Goal: Task Accomplishment & Management: Manage account settings

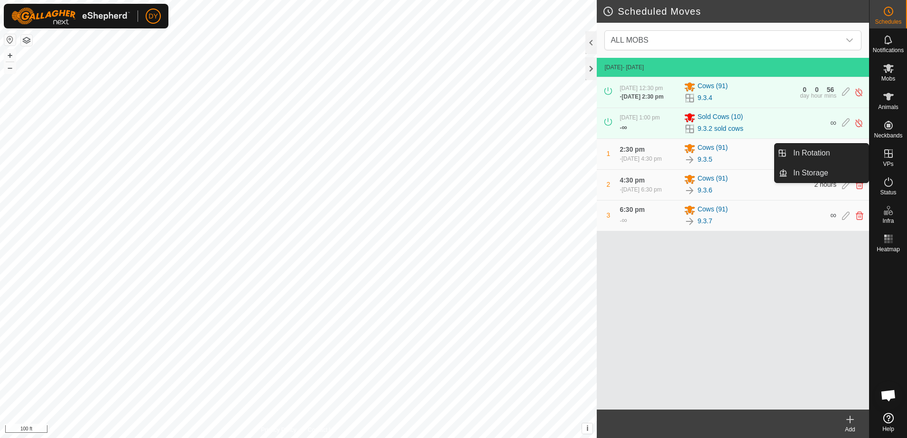
drag, startPoint x: 844, startPoint y: 153, endPoint x: 906, endPoint y: 399, distance: 253.8
click at [844, 153] on link "In Rotation" at bounding box center [827, 153] width 81 height 19
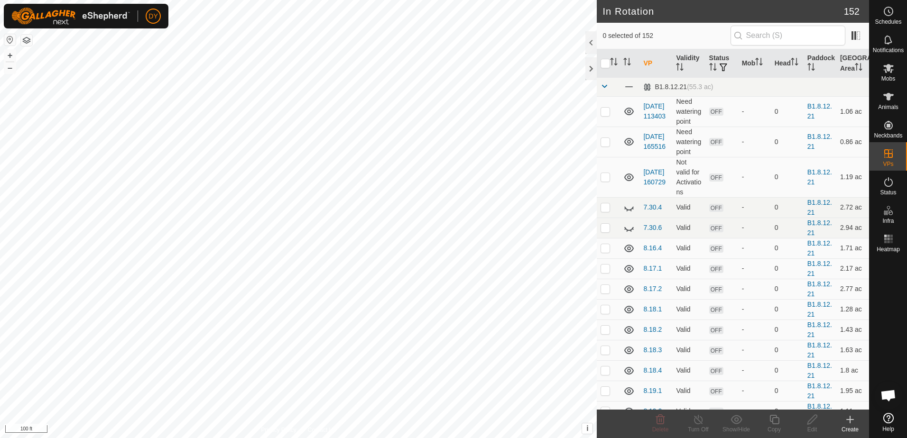
click at [848, 422] on icon at bounding box center [849, 419] width 11 height 11
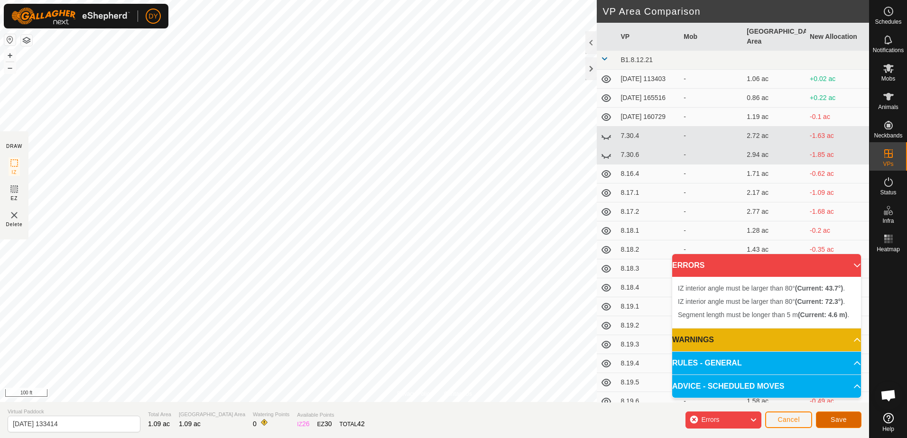
click at [831, 421] on span "Save" at bounding box center [839, 420] width 16 height 8
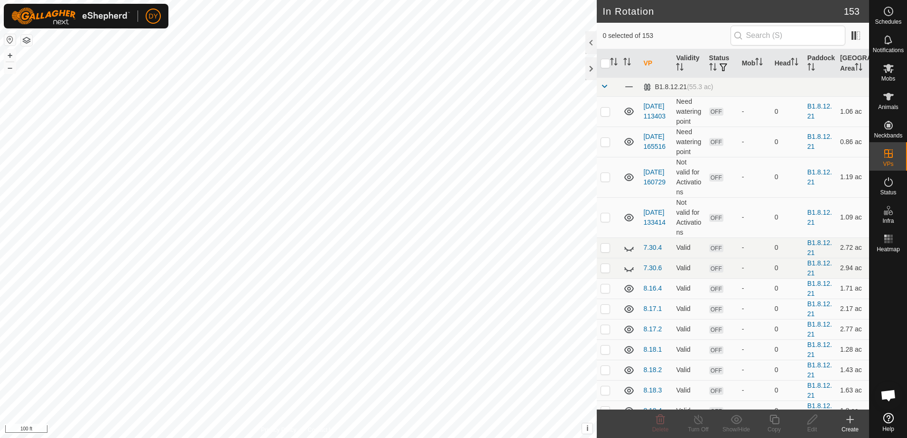
checkbox input "true"
click at [773, 420] on icon at bounding box center [774, 419] width 12 height 11
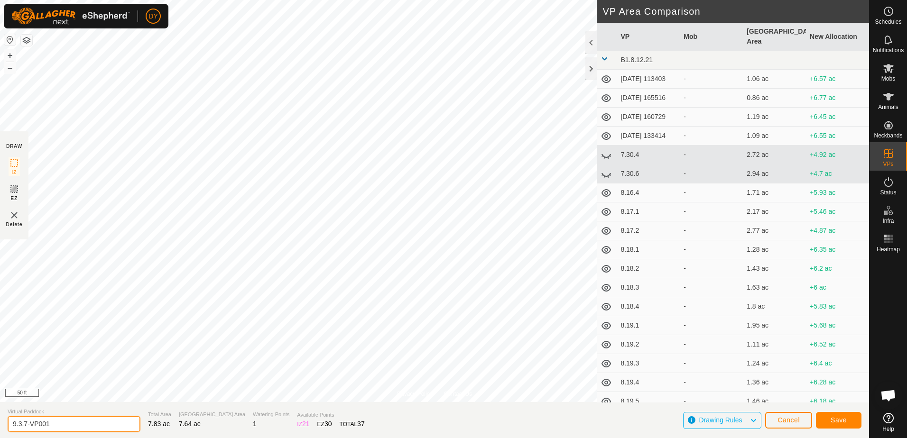
drag, startPoint x: 47, startPoint y: 423, endPoint x: 18, endPoint y: 427, distance: 29.7
click at [18, 427] on input "9.3.7-VP001" at bounding box center [74, 424] width 133 height 17
type input "9.4.1"
click at [833, 420] on span "Save" at bounding box center [839, 420] width 16 height 8
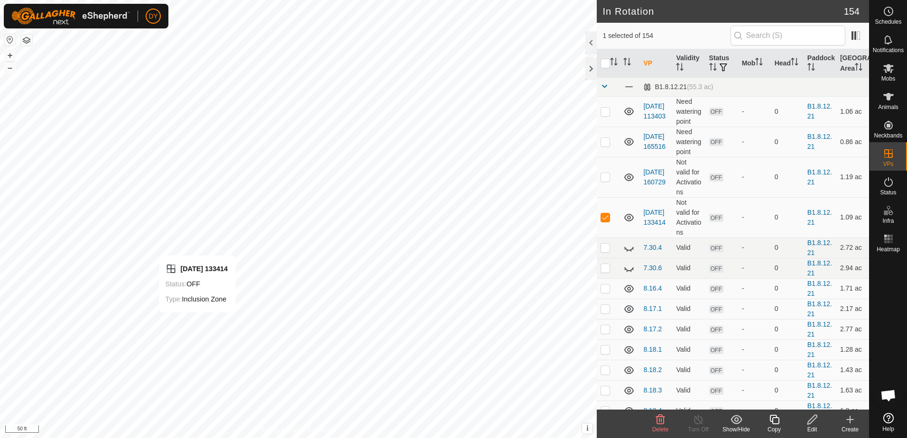
checkbox input "false"
checkbox input "true"
click at [775, 419] on icon at bounding box center [774, 419] width 12 height 11
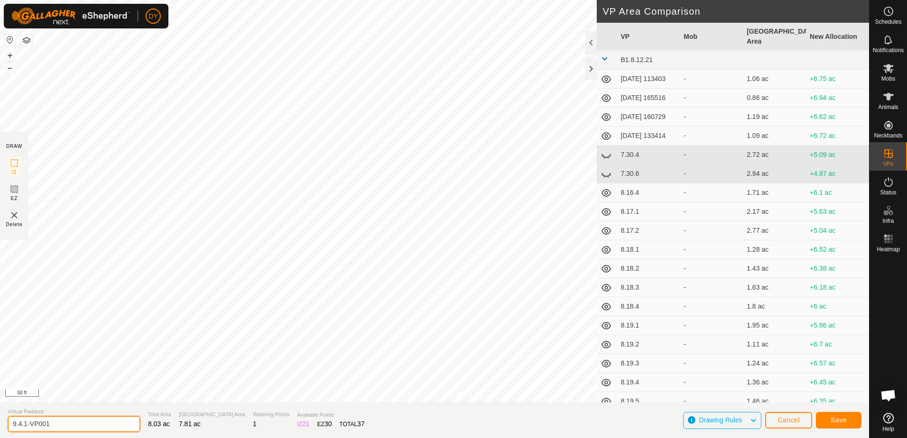
drag, startPoint x: 55, startPoint y: 424, endPoint x: 26, endPoint y: 428, distance: 30.2
click at [26, 428] on input "9.4.1-VP001" at bounding box center [74, 424] width 133 height 17
type input "9.4.2"
click at [836, 423] on span "Save" at bounding box center [839, 420] width 16 height 8
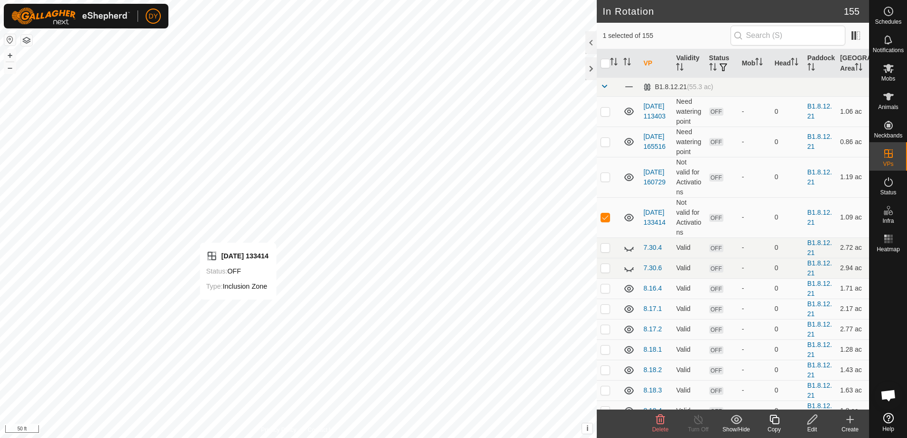
checkbox input "false"
checkbox input "true"
click at [775, 424] on icon at bounding box center [773, 419] width 9 height 9
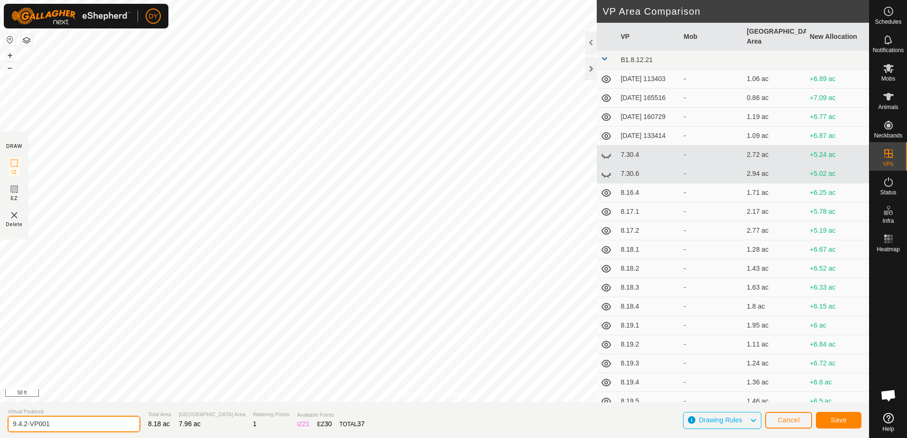
drag, startPoint x: 109, startPoint y: 423, endPoint x: 24, endPoint y: 425, distance: 85.4
click at [24, 425] on input "9.4.2-VP001" at bounding box center [74, 424] width 133 height 17
type input "9.4.3"
click at [829, 418] on button "Save" at bounding box center [839, 420] width 46 height 17
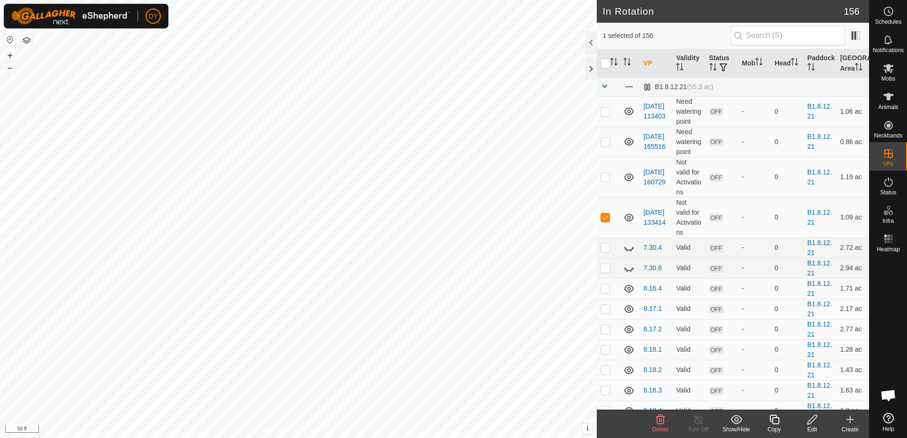
checkbox input "false"
checkbox input "true"
click at [777, 420] on icon at bounding box center [774, 419] width 12 height 11
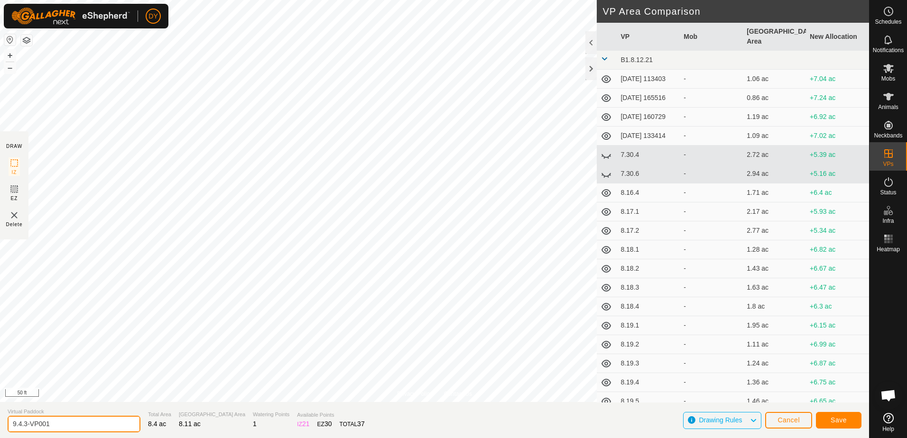
drag, startPoint x: 55, startPoint y: 424, endPoint x: 25, endPoint y: 425, distance: 29.9
click at [25, 425] on input "9.4.3-VP001" at bounding box center [74, 424] width 133 height 17
type input "9.4.4"
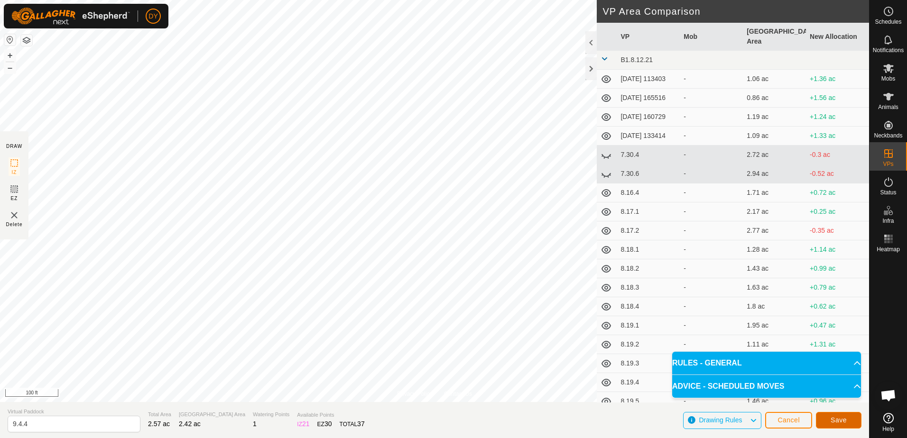
click at [832, 422] on span "Save" at bounding box center [839, 420] width 16 height 8
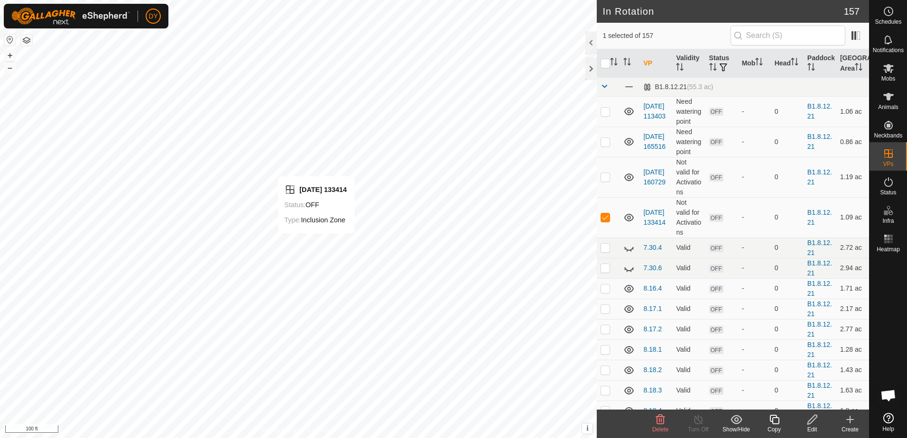
checkbox input "false"
checkbox input "true"
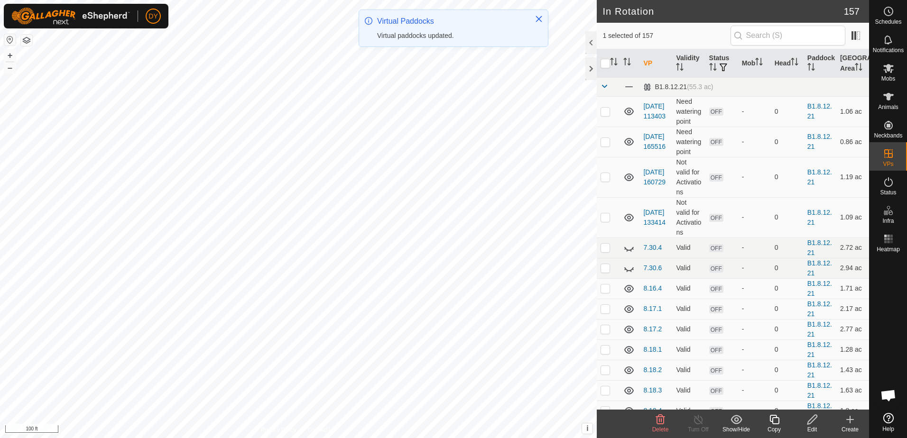
click at [776, 422] on icon at bounding box center [774, 419] width 12 height 11
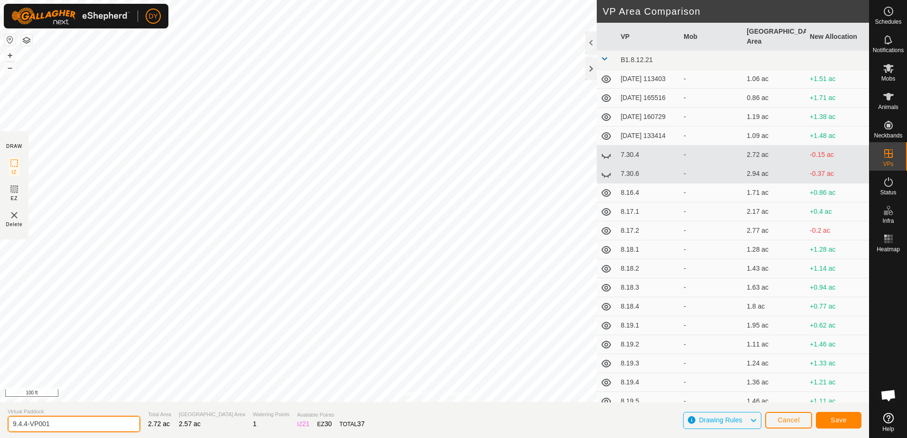
drag, startPoint x: 57, startPoint y: 422, endPoint x: 25, endPoint y: 425, distance: 32.9
click at [25, 425] on input "9.4.4-VP001" at bounding box center [74, 424] width 133 height 17
type input "9.4.5"
click at [838, 419] on span "Save" at bounding box center [839, 420] width 16 height 8
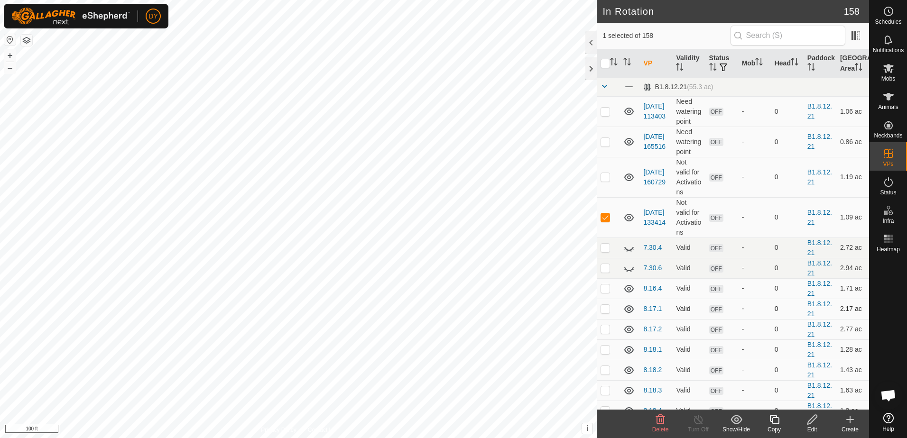
checkbox input "false"
checkbox input "true"
click at [773, 419] on icon at bounding box center [773, 419] width 9 height 9
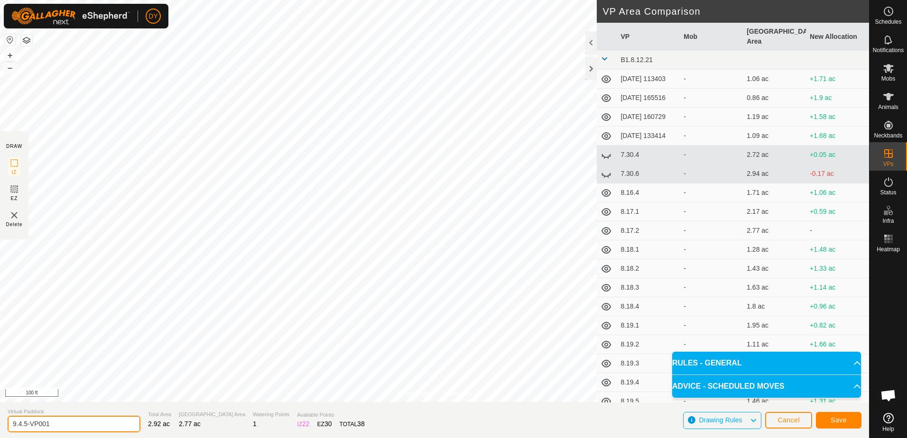
drag, startPoint x: 73, startPoint y: 425, endPoint x: 24, endPoint y: 425, distance: 48.9
click at [24, 425] on input "9.4.5-VP001" at bounding box center [74, 424] width 133 height 17
type input "9.4.6"
click at [831, 420] on button "Save" at bounding box center [839, 420] width 46 height 17
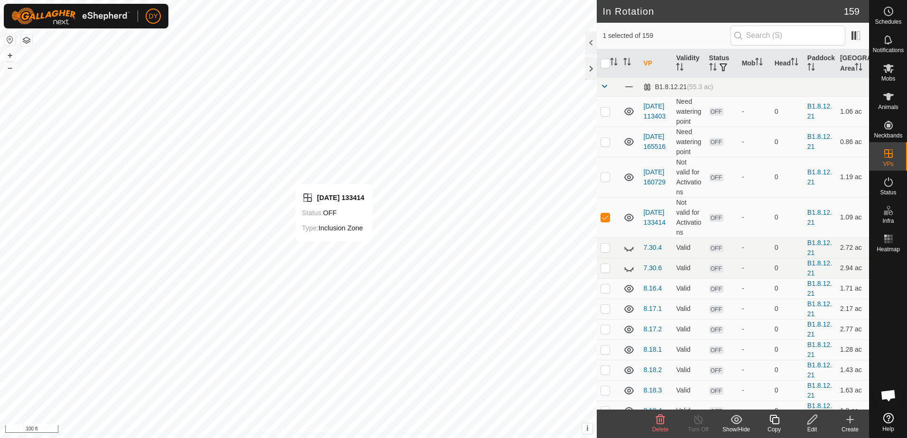
checkbox input "false"
checkbox input "true"
click at [773, 419] on icon at bounding box center [774, 419] width 12 height 11
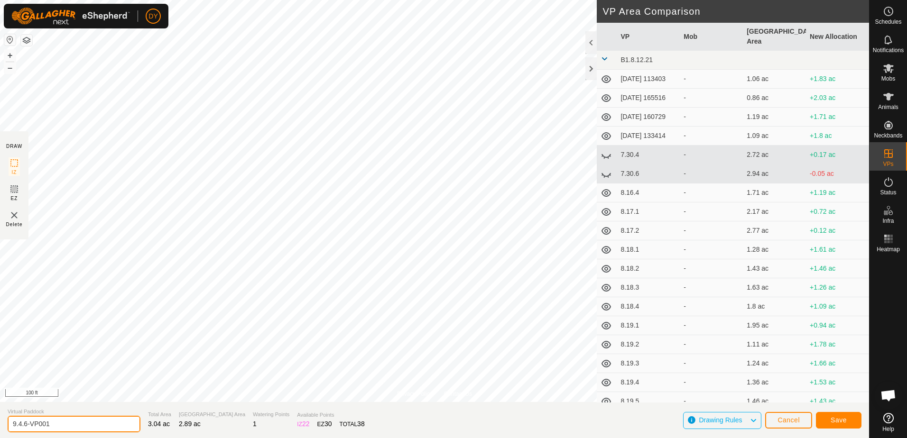
drag, startPoint x: 59, startPoint y: 422, endPoint x: 24, endPoint y: 426, distance: 35.9
click at [24, 426] on input "9.4.6-VP001" at bounding box center [74, 424] width 133 height 17
type input "9.4.7"
click at [825, 419] on button "Save" at bounding box center [839, 420] width 46 height 17
click at [803, 425] on button "Cancel" at bounding box center [788, 420] width 47 height 17
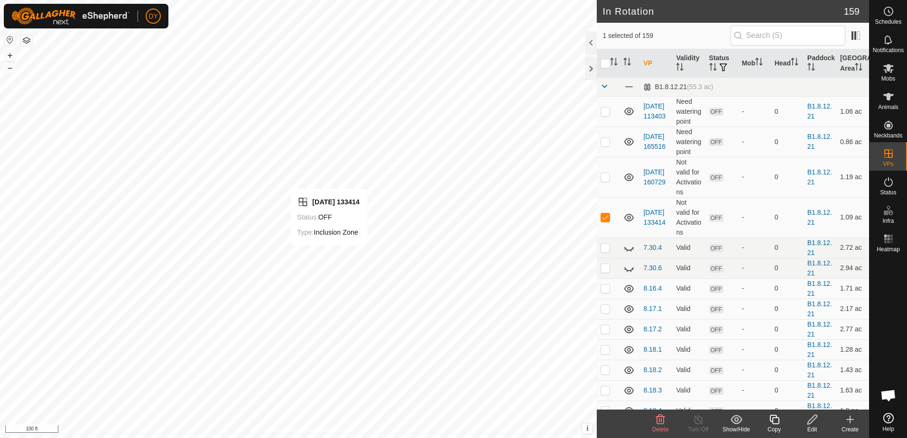
checkbox input "false"
checkbox input "true"
click at [812, 421] on icon at bounding box center [811, 419] width 9 height 9
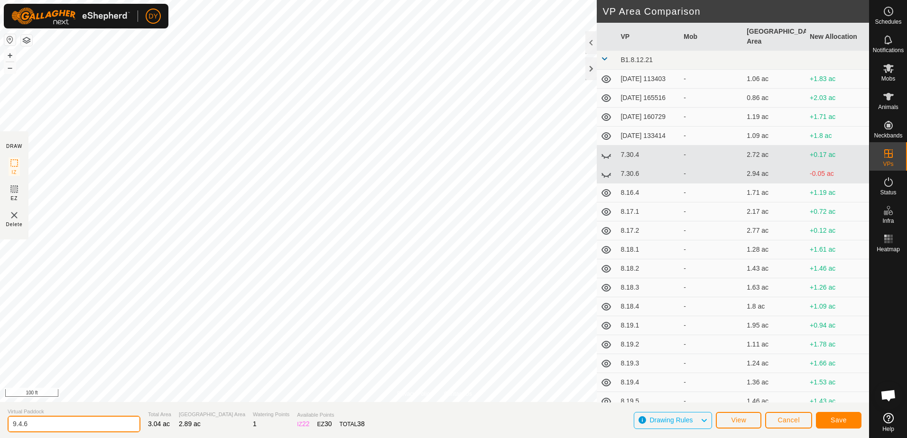
drag, startPoint x: 41, startPoint y: 424, endPoint x: 28, endPoint y: 426, distance: 14.0
click at [25, 425] on input "9.4.6" at bounding box center [74, 424] width 133 height 17
type input "9.4.7"
click at [829, 422] on button "Save" at bounding box center [839, 420] width 46 height 17
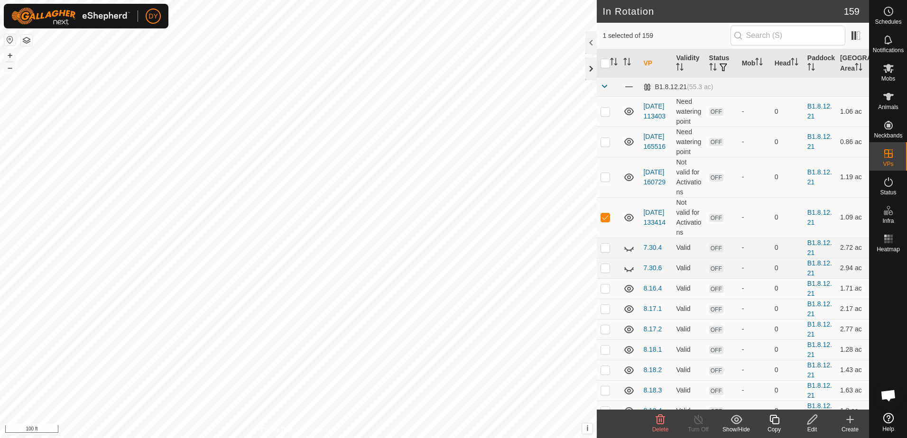
checkbox input "false"
checkbox input "true"
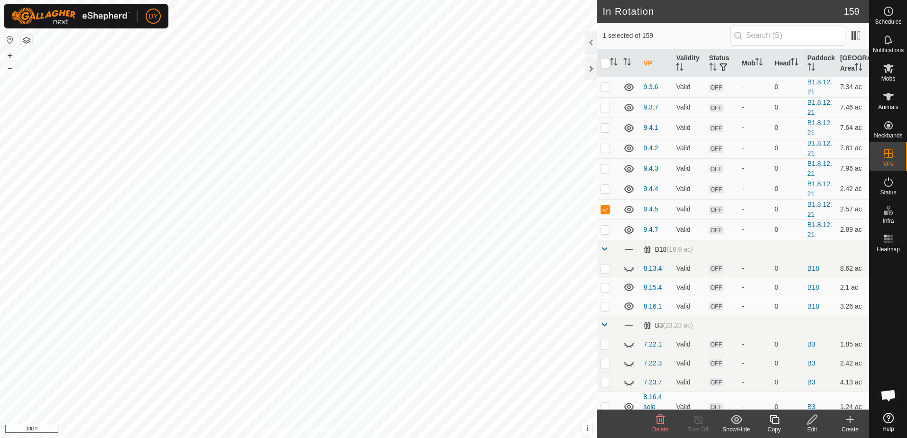
scroll to position [2751, 0]
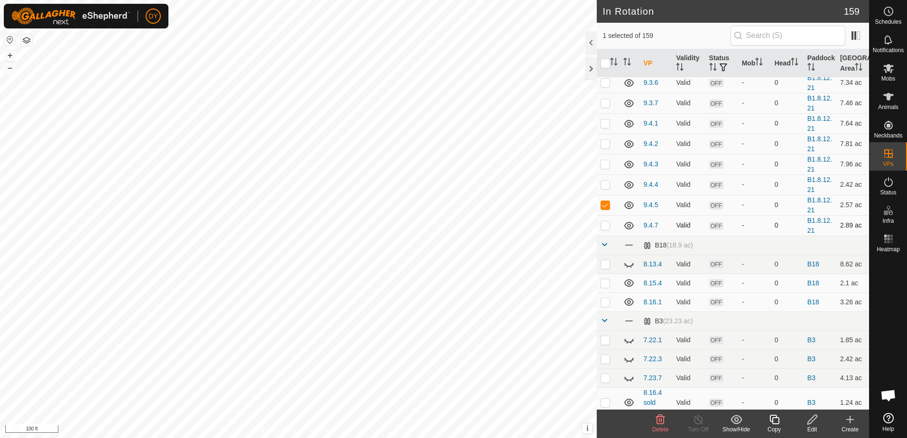
click at [607, 222] on p-checkbox at bounding box center [604, 226] width 9 height 8
click at [603, 222] on p-checkbox at bounding box center [604, 226] width 9 height 8
checkbox input "false"
click at [604, 201] on p-checkbox at bounding box center [604, 205] width 9 height 8
checkbox input "false"
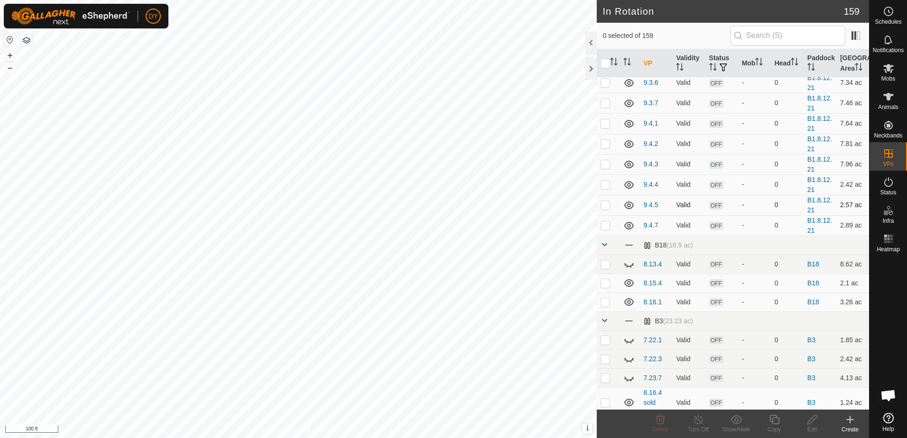
checkbox input "true"
click at [774, 422] on icon at bounding box center [774, 419] width 12 height 11
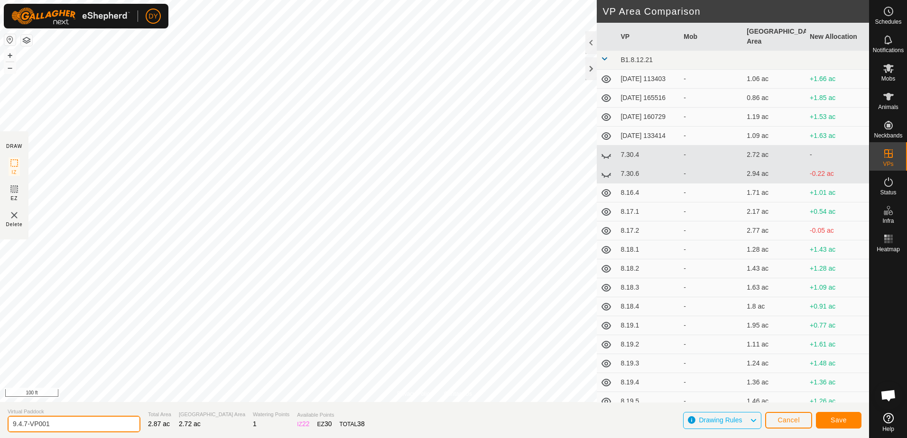
drag, startPoint x: 50, startPoint y: 424, endPoint x: 26, endPoint y: 425, distance: 24.7
click at [26, 425] on input "9.4.7-VP001" at bounding box center [74, 424] width 133 height 17
type input "9.4.6"
click at [847, 419] on button "Save" at bounding box center [839, 420] width 46 height 17
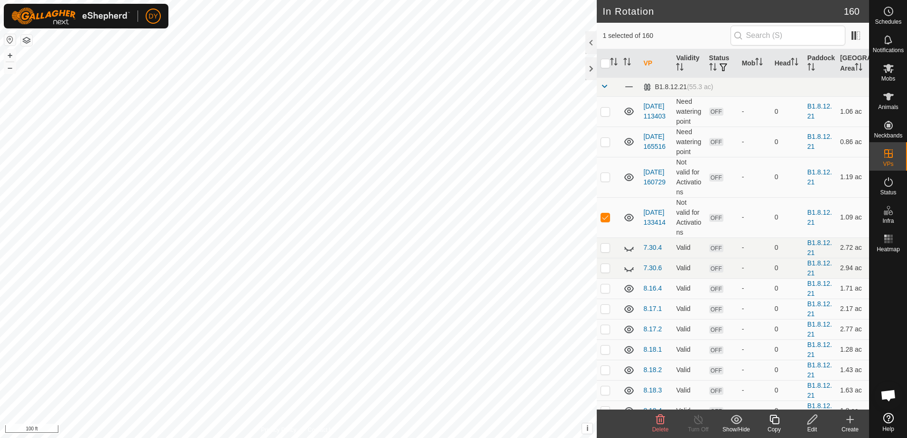
checkbox input "false"
checkbox input "true"
checkbox input "false"
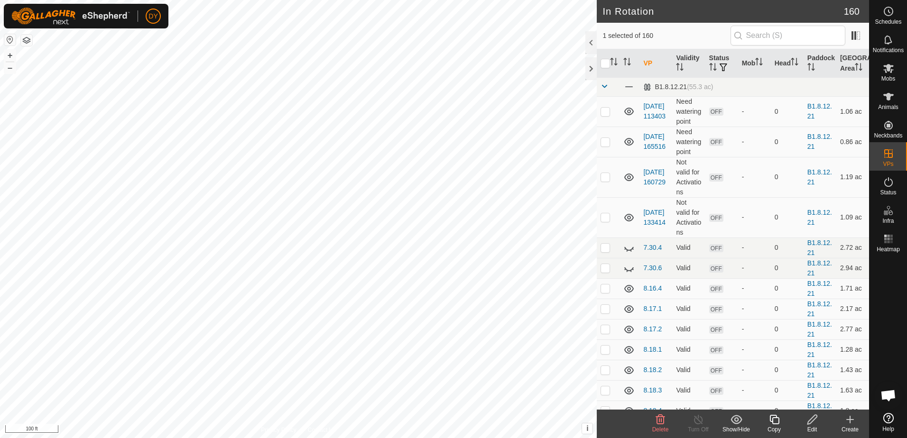
checkbox input "false"
checkbox input "true"
checkbox input "false"
click at [775, 424] on icon at bounding box center [773, 419] width 9 height 9
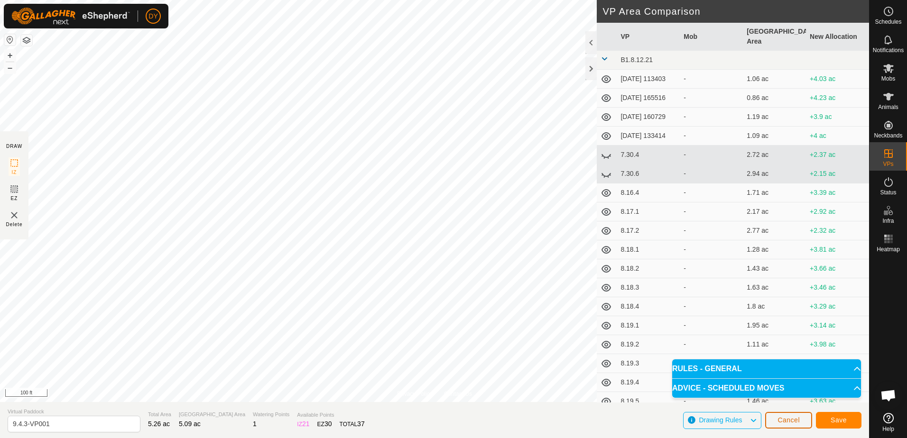
click at [783, 420] on span "Cancel" at bounding box center [788, 420] width 22 height 8
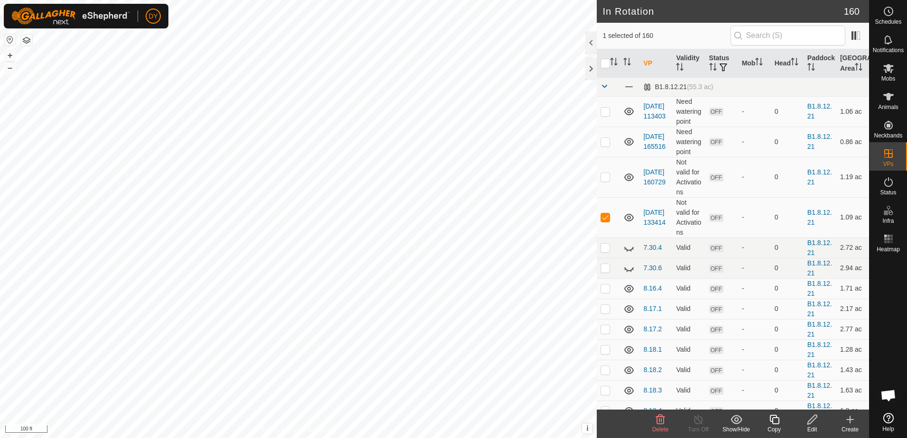
checkbox input "false"
checkbox input "true"
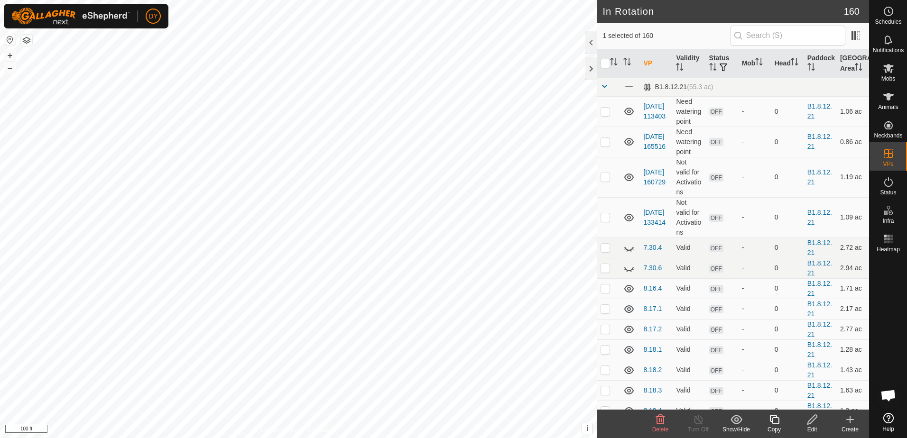
checkbox input "true"
checkbox input "false"
checkbox input "true"
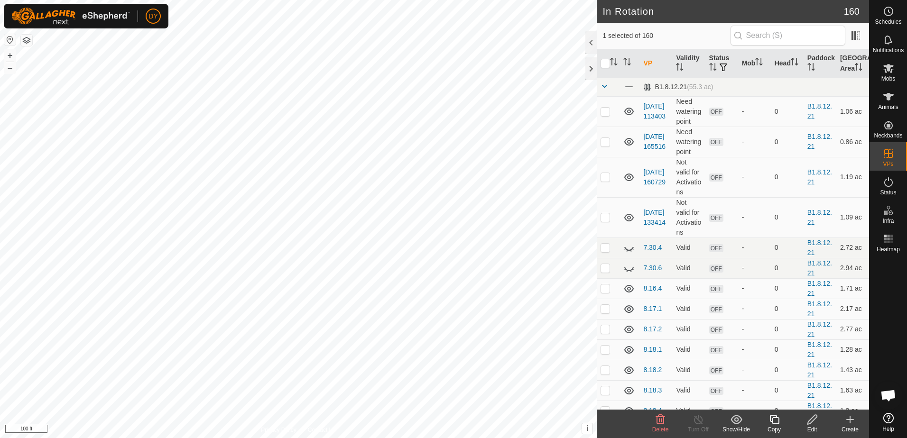
checkbox input "true"
checkbox input "false"
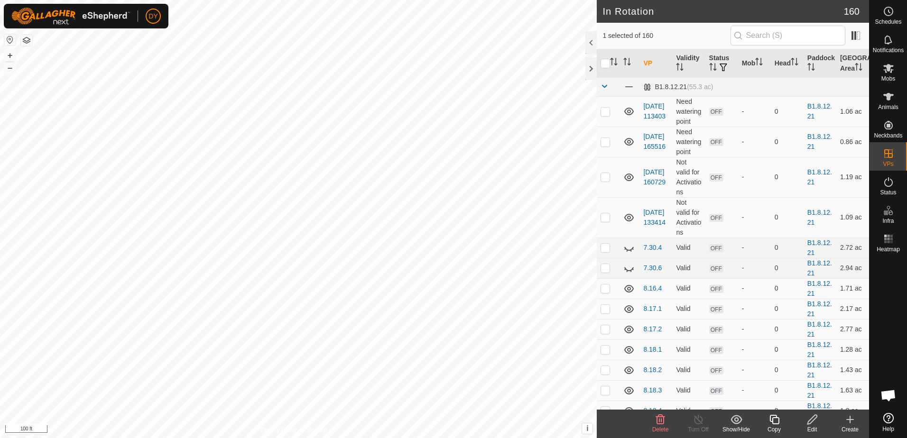
checkbox input "false"
checkbox input "true"
checkbox input "false"
click at [815, 421] on icon at bounding box center [812, 419] width 12 height 11
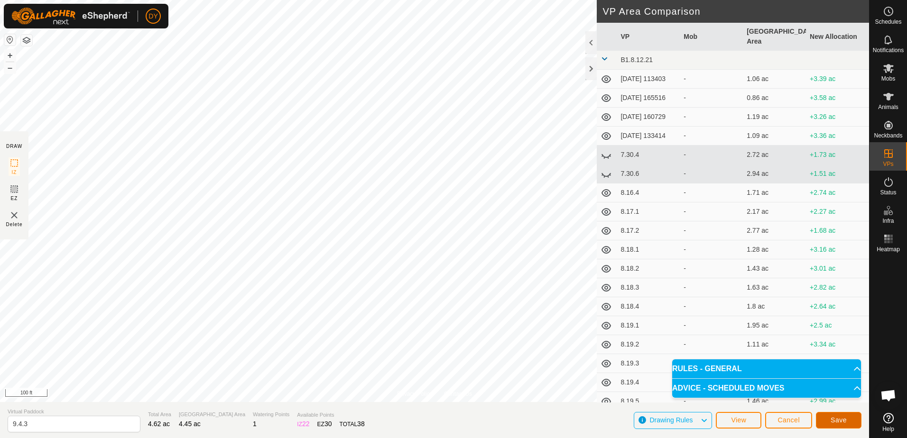
click at [828, 423] on button "Save" at bounding box center [839, 420] width 46 height 17
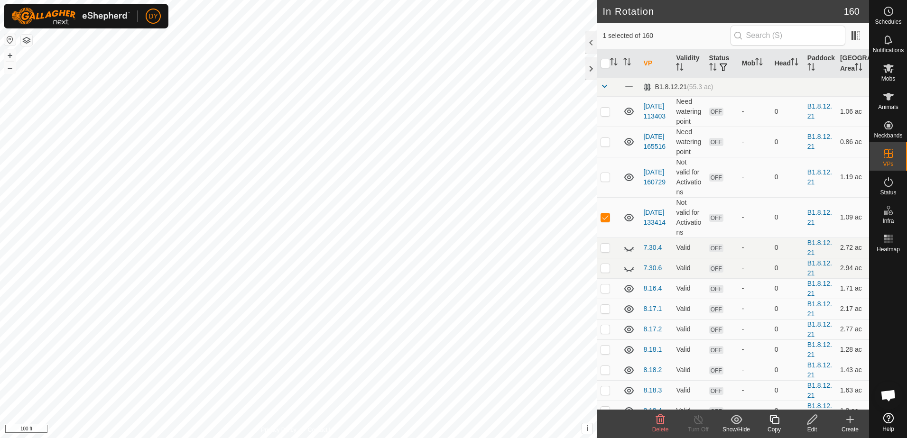
click at [661, 421] on icon at bounding box center [660, 419] width 9 height 9
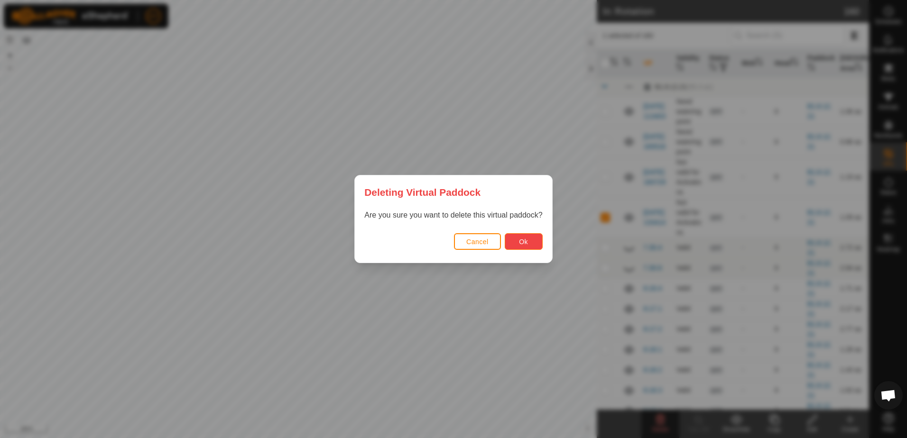
click at [534, 240] on button "Ok" at bounding box center [524, 241] width 38 height 17
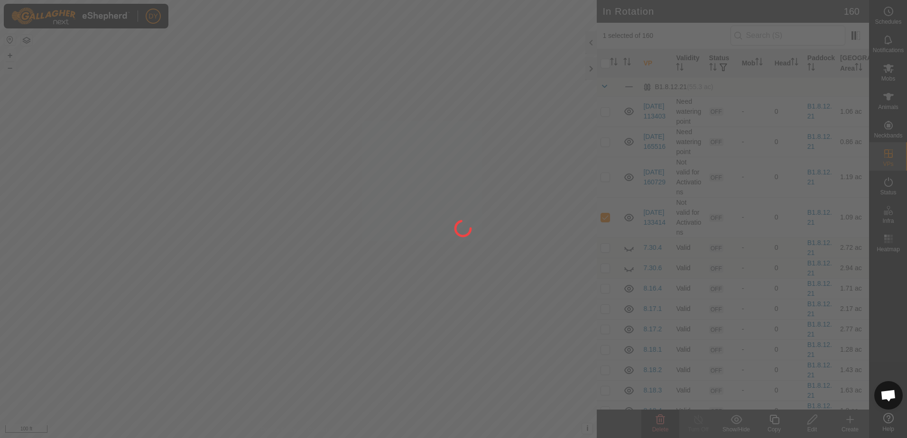
checkbox input "false"
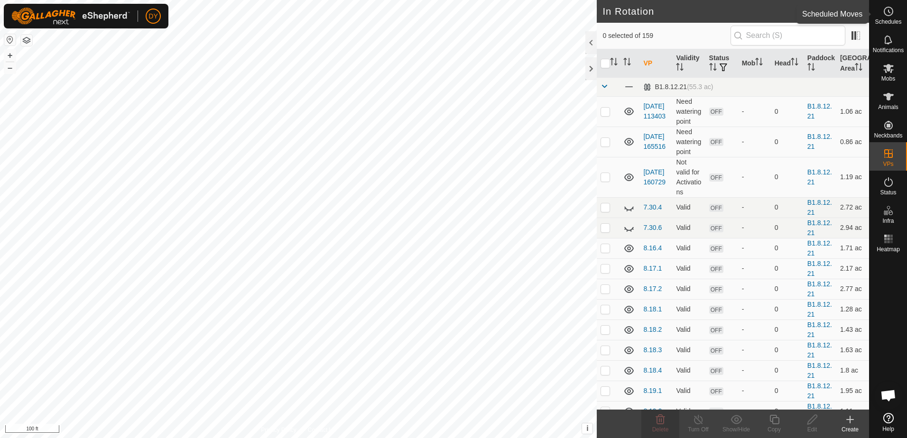
click at [890, 17] on icon at bounding box center [888, 11] width 11 height 11
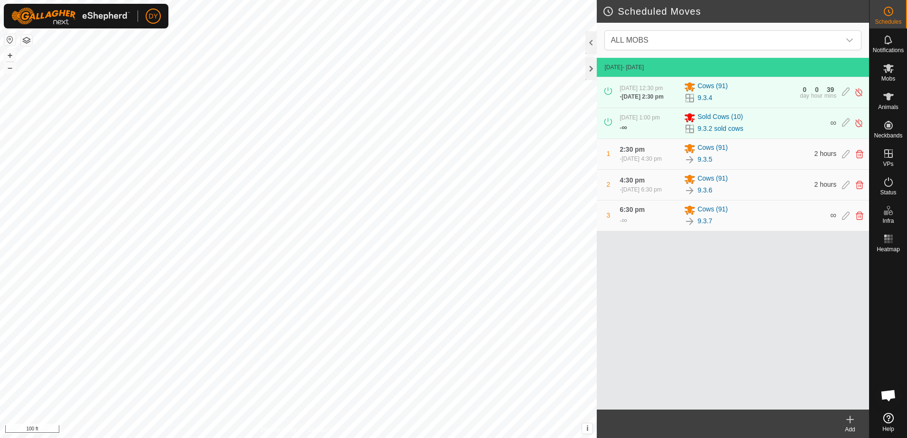
click at [849, 422] on icon at bounding box center [849, 419] width 11 height 11
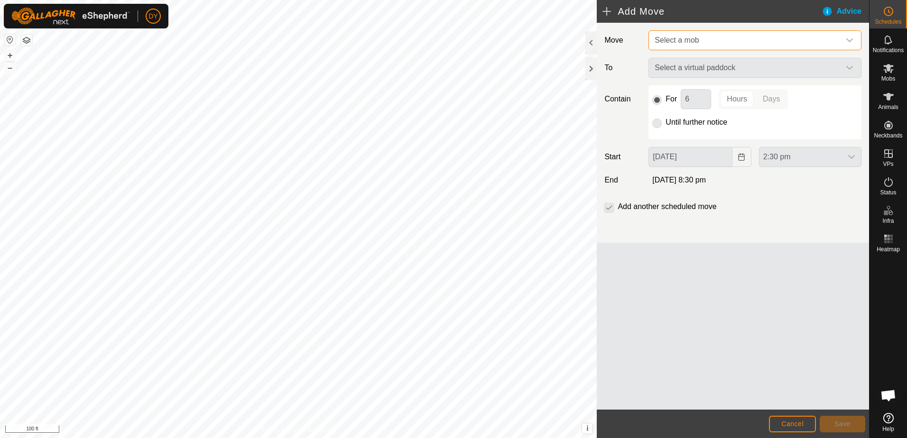
click at [658, 40] on span "Select a mob" at bounding box center [677, 40] width 44 height 8
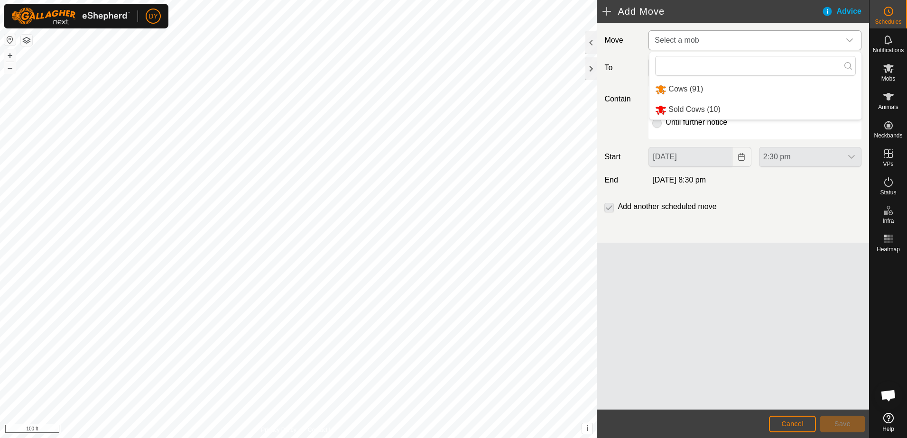
click at [661, 87] on li "Cows (91)" at bounding box center [755, 89] width 212 height 19
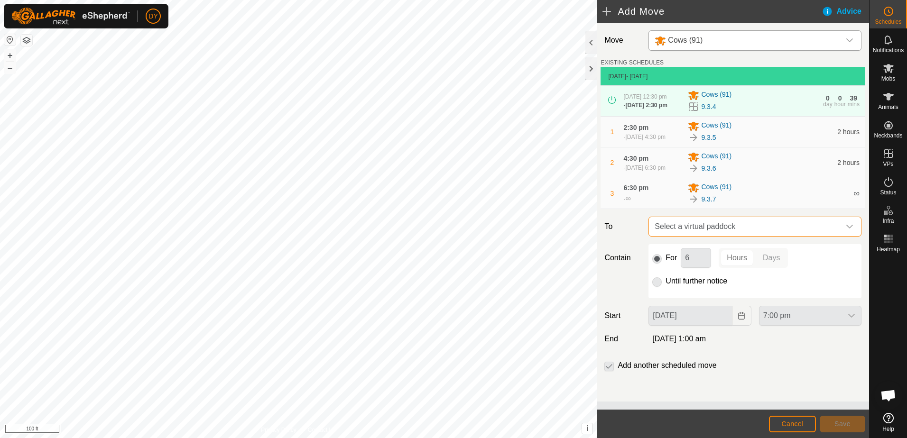
click at [695, 230] on span "Select a virtual paddock" at bounding box center [745, 226] width 189 height 19
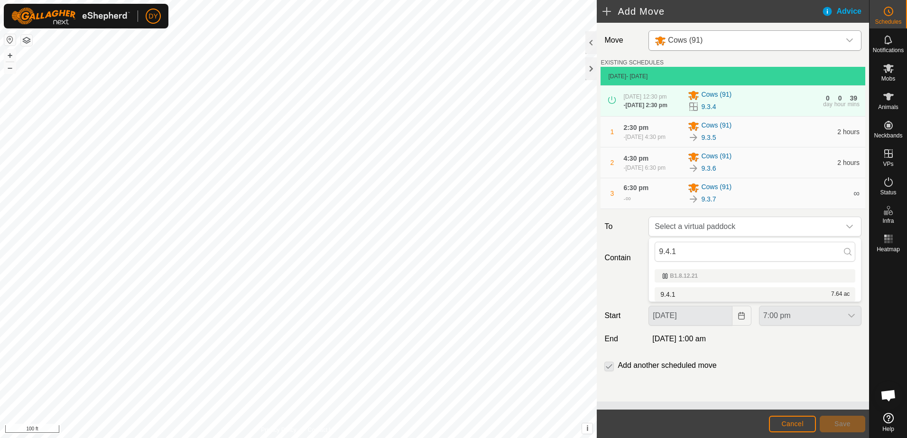
type input "9.4.1"
click at [688, 293] on li "9.4.1 7.64 ac" at bounding box center [755, 294] width 201 height 14
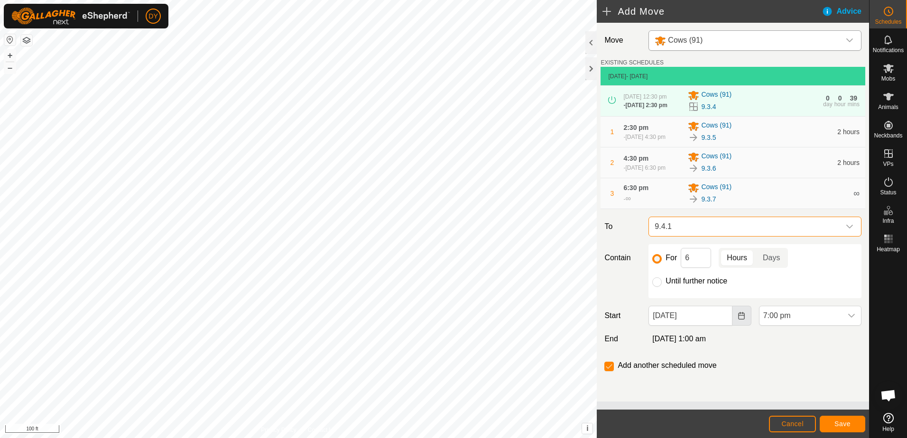
click at [746, 316] on button "Choose Date" at bounding box center [741, 316] width 19 height 20
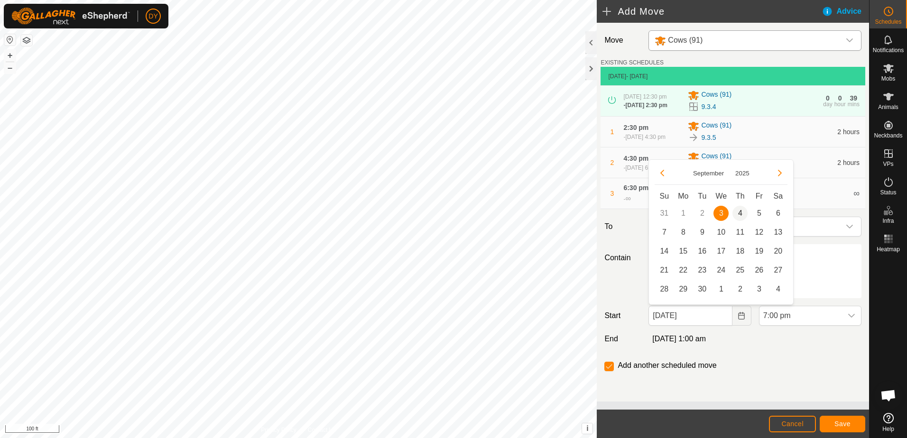
click at [741, 213] on span "4" at bounding box center [739, 213] width 15 height 15
type input "[DATE]"
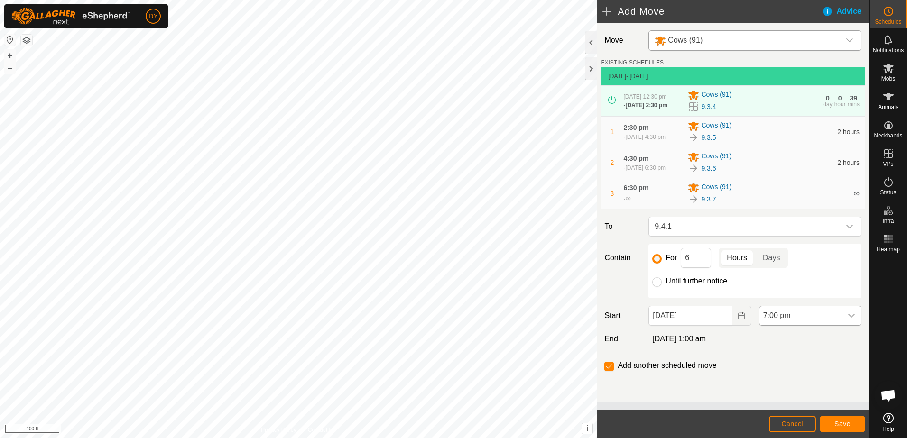
click at [855, 316] on icon "dropdown trigger" at bounding box center [852, 316] width 8 height 8
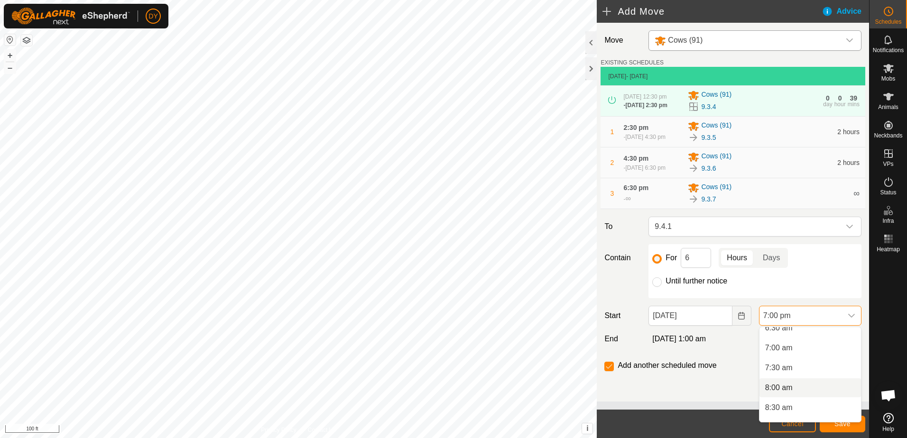
scroll to position [250, 0]
click at [788, 345] on li "6:30 am" at bounding box center [810, 345] width 102 height 19
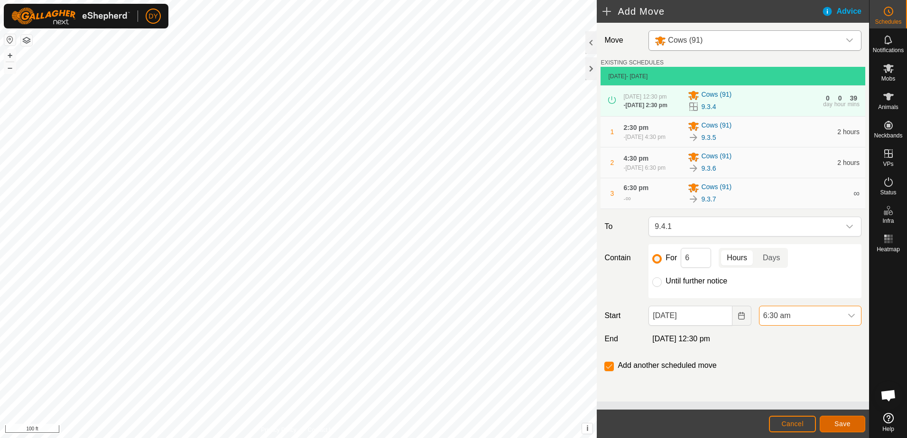
click at [839, 426] on span "Save" at bounding box center [842, 424] width 16 height 8
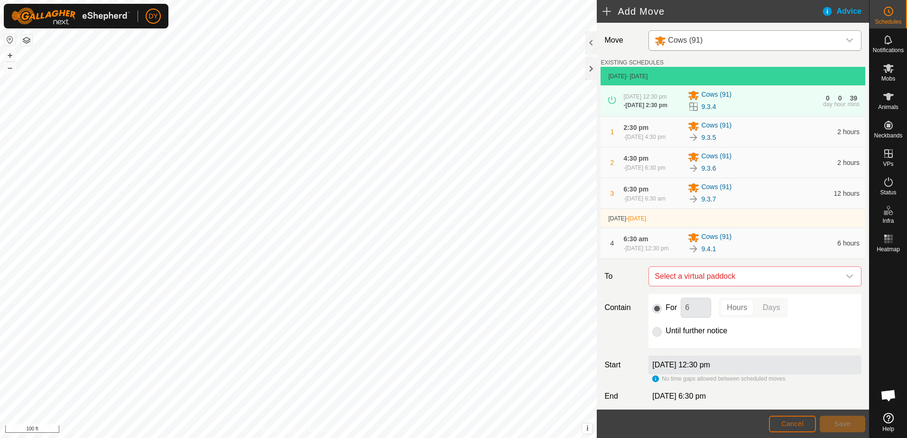
click at [782, 424] on span "Cancel" at bounding box center [792, 424] width 22 height 8
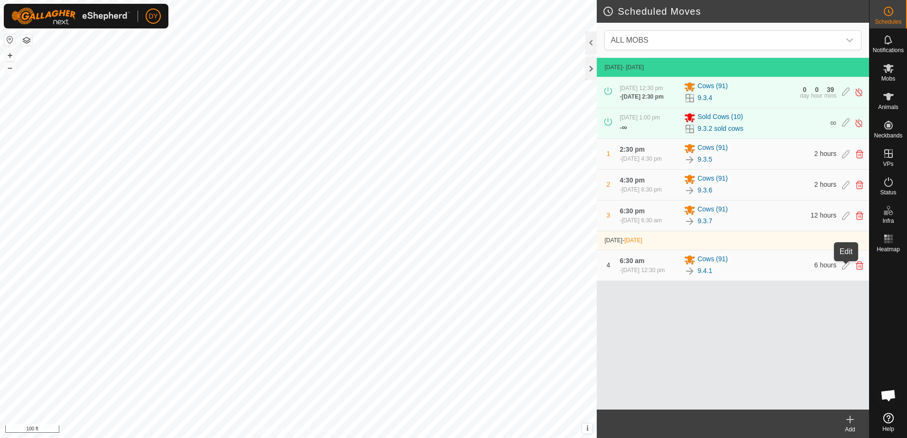
click at [843, 268] on icon at bounding box center [846, 265] width 8 height 9
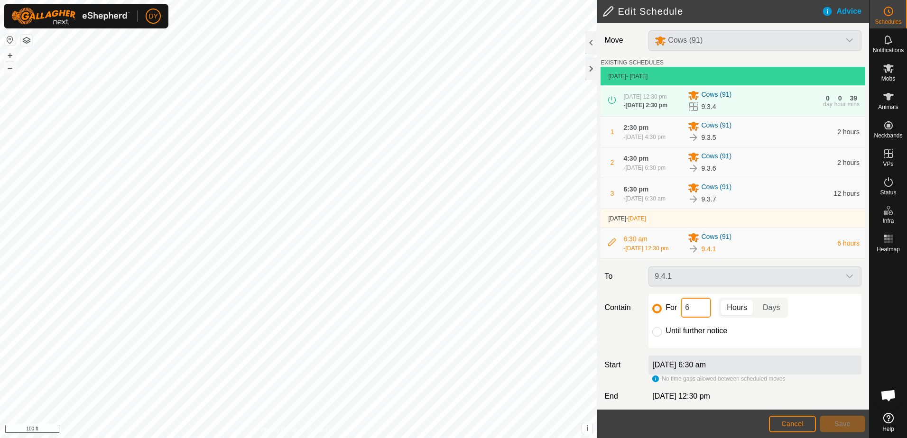
drag, startPoint x: 692, startPoint y: 309, endPoint x: 678, endPoint y: 313, distance: 14.6
click at [678, 313] on div "For 6 Hours Days" at bounding box center [754, 308] width 205 height 20
type input "2"
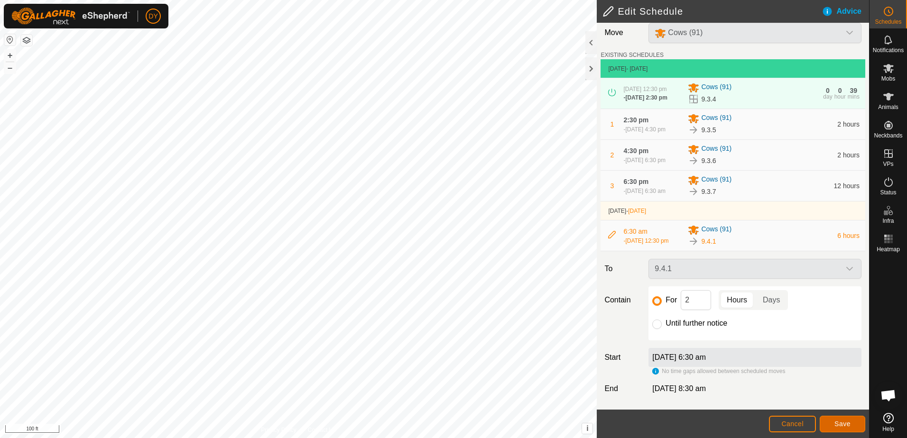
click at [830, 425] on button "Save" at bounding box center [843, 424] width 46 height 17
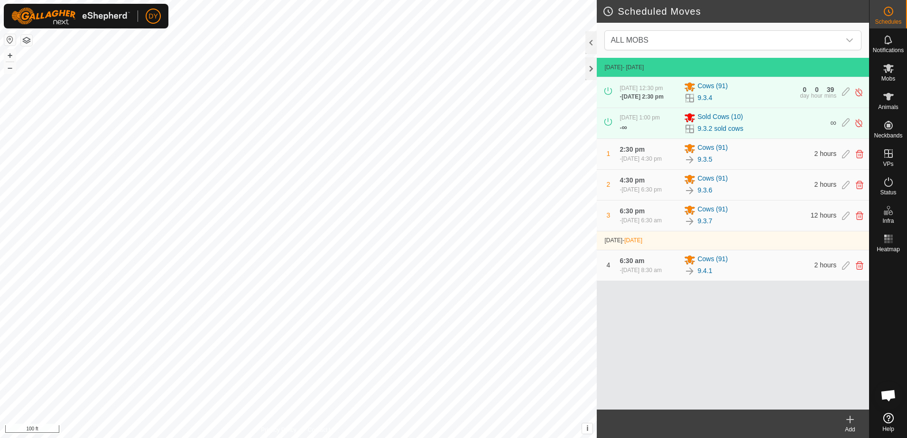
click at [851, 421] on icon at bounding box center [849, 419] width 11 height 11
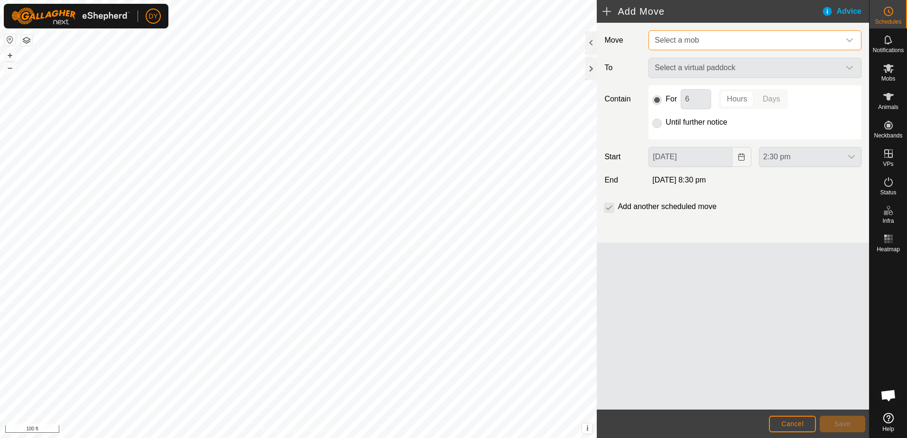
click at [732, 40] on span "Select a mob" at bounding box center [745, 40] width 189 height 19
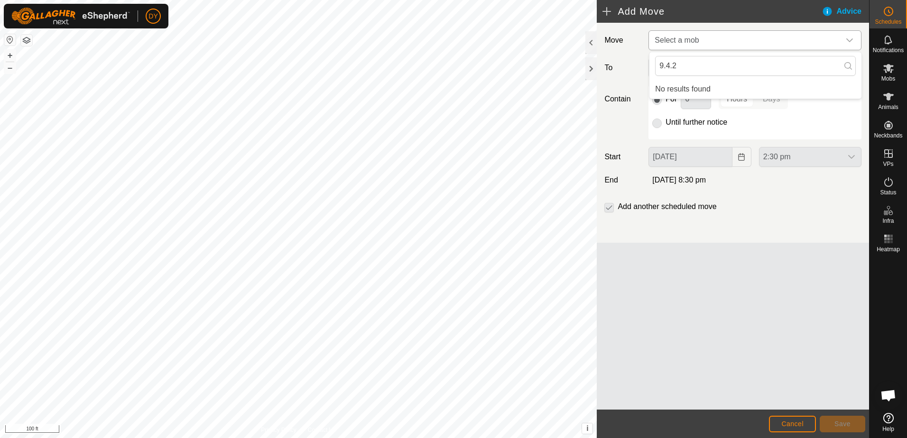
type input "9.4.2"
click at [705, 38] on span "Select a mob" at bounding box center [745, 40] width 189 height 19
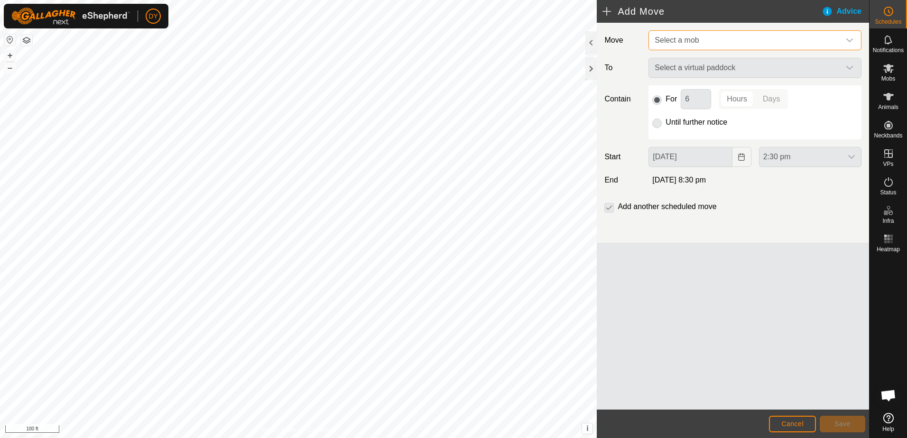
click at [705, 38] on span "Select a mob" at bounding box center [745, 40] width 189 height 19
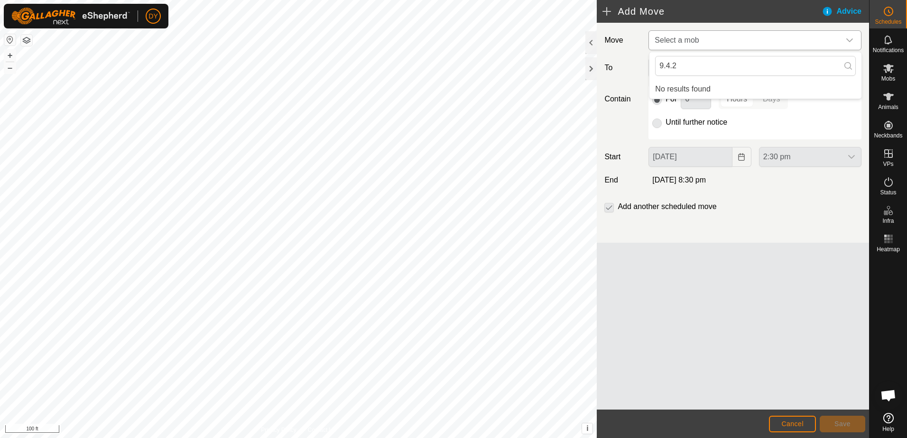
click at [696, 32] on span "Select a mob" at bounding box center [745, 40] width 189 height 19
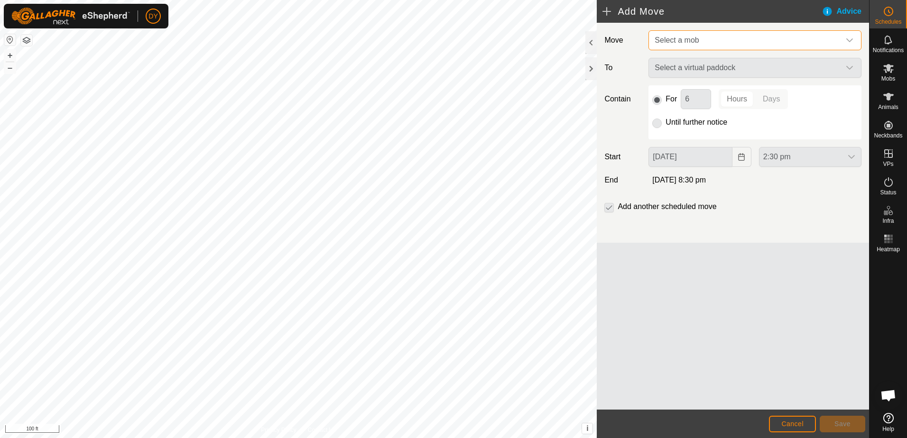
click at [820, 43] on span "Select a mob" at bounding box center [745, 40] width 189 height 19
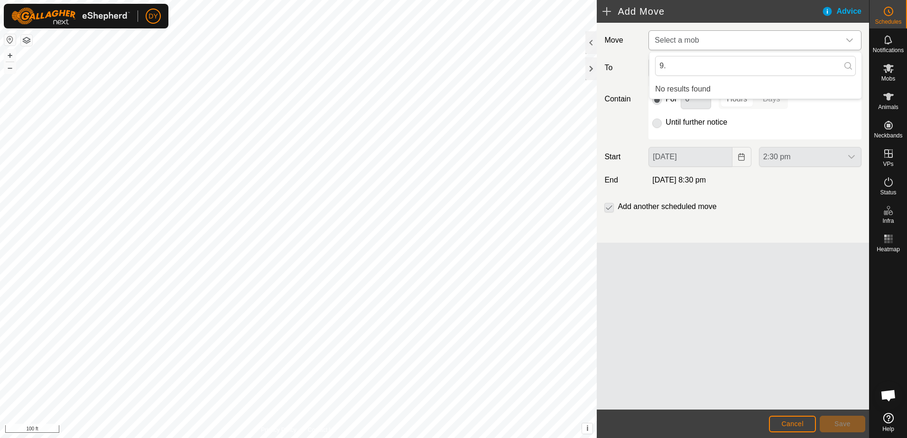
type input "9"
click at [683, 88] on li "Cows (91)" at bounding box center [755, 89] width 212 height 19
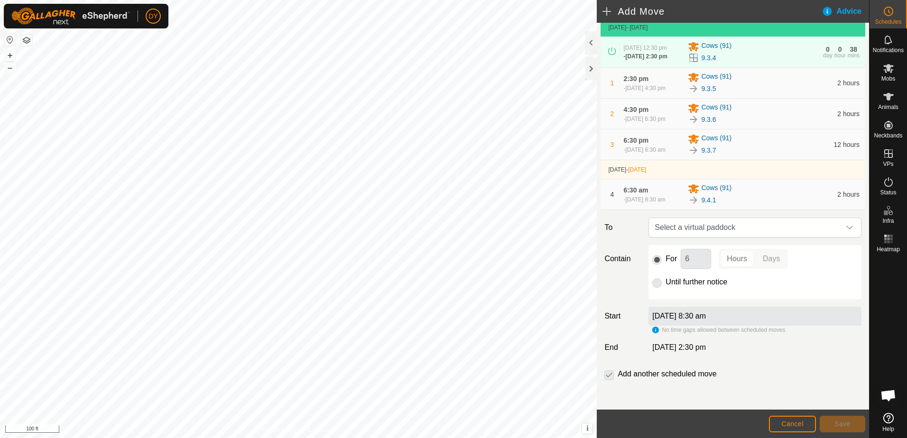
scroll to position [49, 0]
click at [719, 225] on span "Select a virtual paddock" at bounding box center [745, 227] width 189 height 19
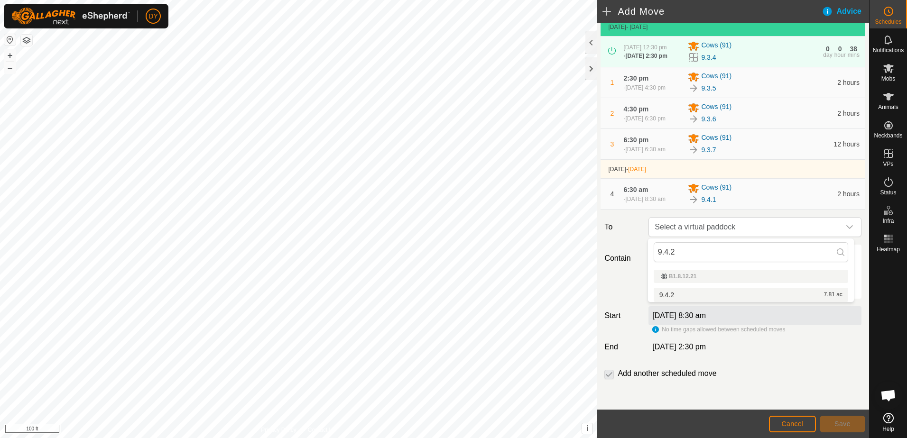
type input "9.4.2"
click at [662, 294] on li "9.4.2 7.81 ac" at bounding box center [751, 295] width 194 height 14
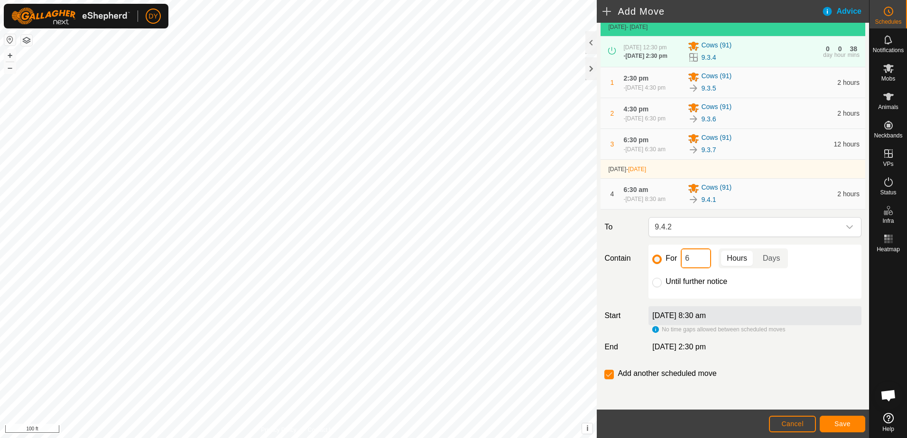
drag, startPoint x: 695, startPoint y: 259, endPoint x: 666, endPoint y: 262, distance: 29.1
click at [666, 262] on div "For 6 Hours Days" at bounding box center [754, 259] width 205 height 20
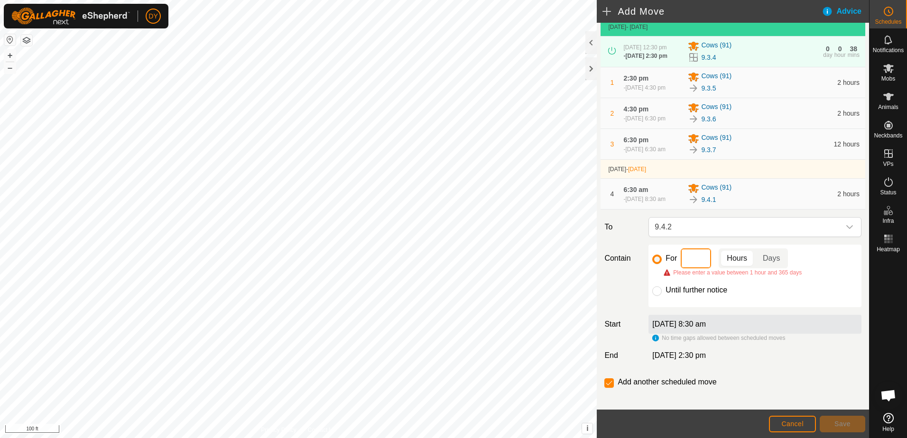
type input "2"
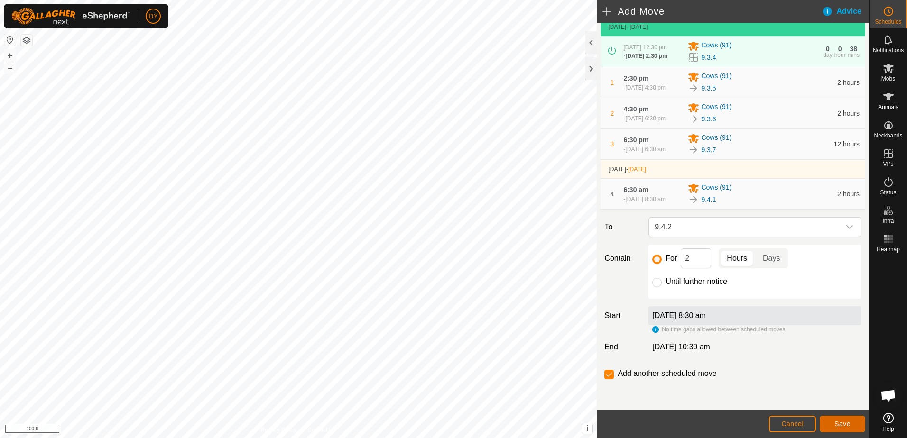
click at [830, 424] on button "Save" at bounding box center [843, 424] width 46 height 17
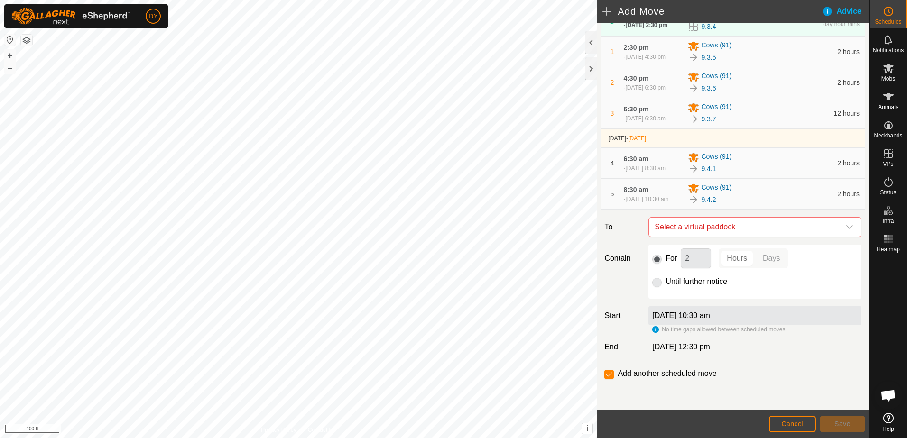
scroll to position [84, 0]
click at [728, 223] on span "Select a virtual paddock" at bounding box center [745, 227] width 189 height 19
type input "9.4.3"
click at [662, 292] on li "9.4.3 4.45 ac" at bounding box center [751, 295] width 194 height 14
click at [842, 424] on span "Save" at bounding box center [842, 424] width 16 height 8
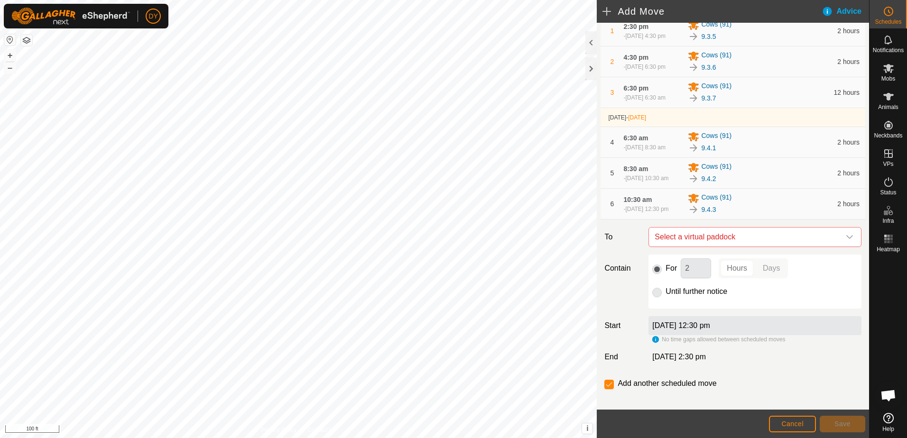
scroll to position [120, 0]
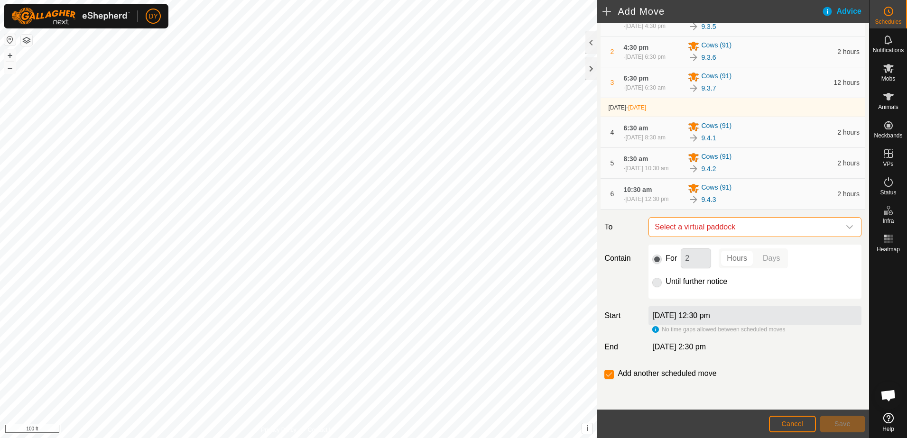
click at [720, 224] on span "Select a virtual paddock" at bounding box center [745, 227] width 189 height 19
type input "9.4.4"
click at [665, 294] on li "9.4.4 2.42 ac" at bounding box center [751, 295] width 194 height 14
click at [845, 425] on span "Save" at bounding box center [842, 424] width 16 height 8
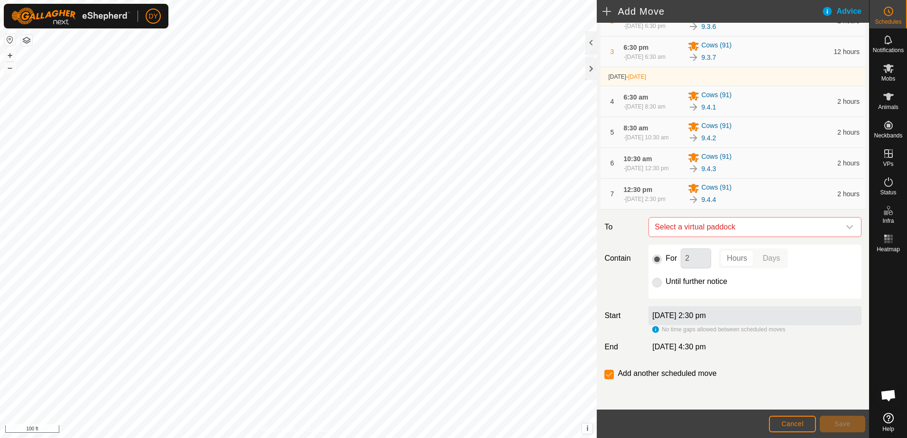
scroll to position [150, 0]
click at [701, 227] on span "Select a virtual paddock" at bounding box center [745, 227] width 189 height 19
type input "9.4.5"
click at [671, 296] on li "9.4.5 2.57 ac" at bounding box center [751, 295] width 194 height 14
click at [842, 423] on span "Save" at bounding box center [842, 424] width 16 height 8
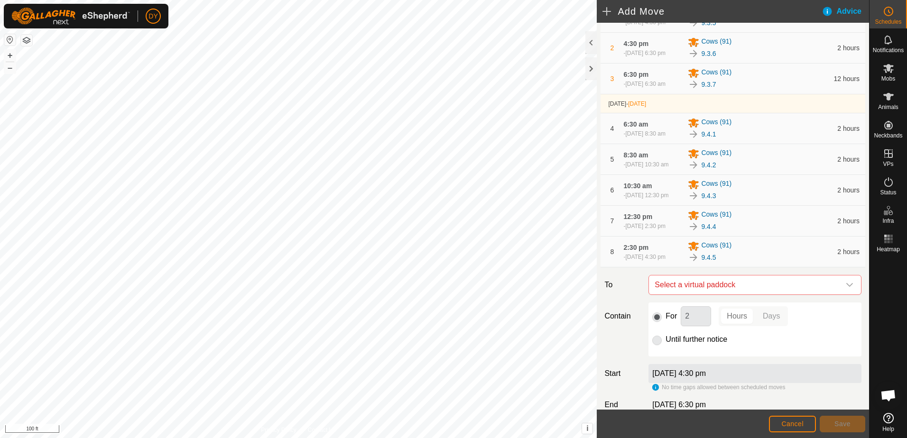
scroll to position [142, 0]
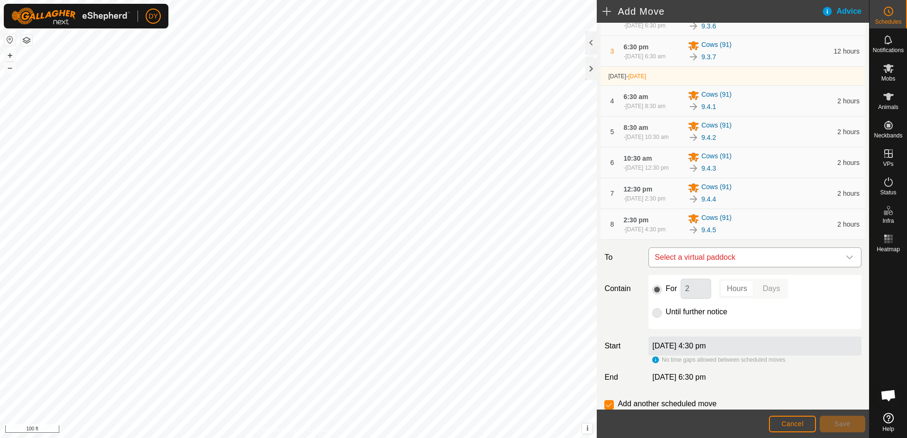
click at [703, 267] on span "Select a virtual paddock" at bounding box center [745, 257] width 189 height 19
type input "9.4.6"
click at [684, 332] on li "9.4.6 2.72 ac" at bounding box center [751, 334] width 194 height 14
click at [855, 423] on button "Save" at bounding box center [843, 424] width 46 height 17
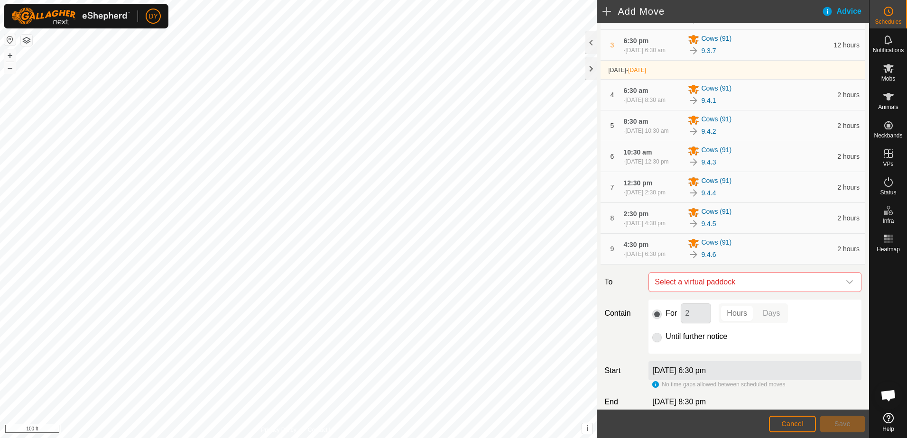
scroll to position [190, 0]
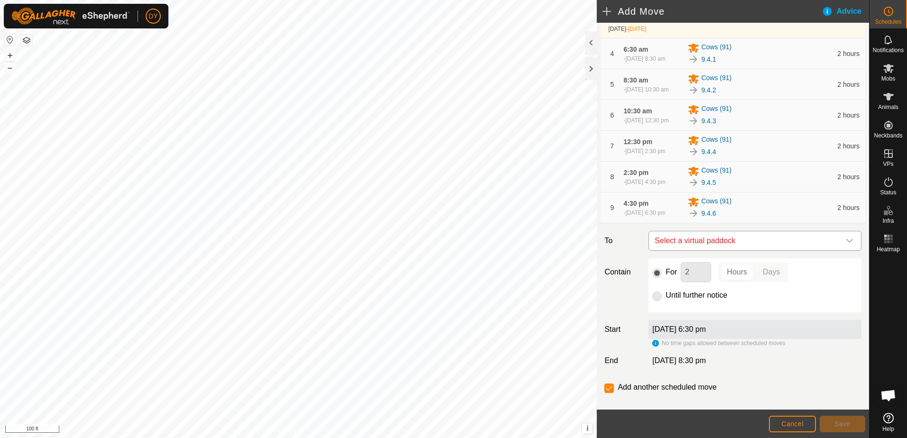
click at [722, 247] on span "Select a virtual paddock" at bounding box center [745, 240] width 189 height 19
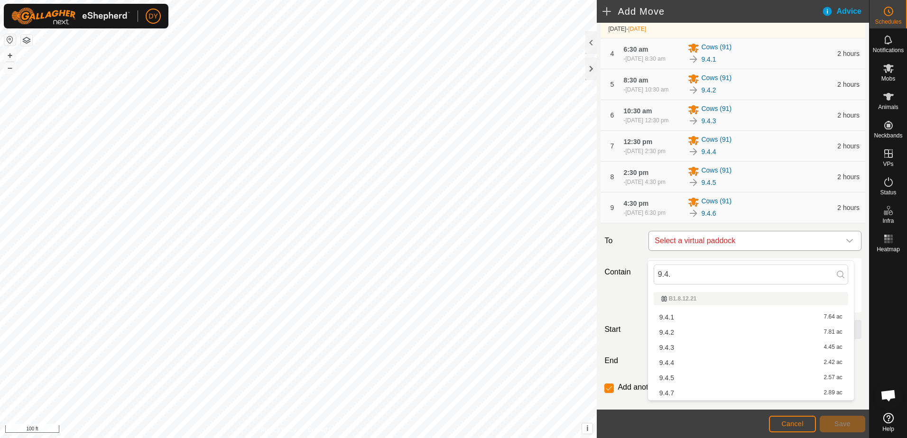
type input "9.4.7"
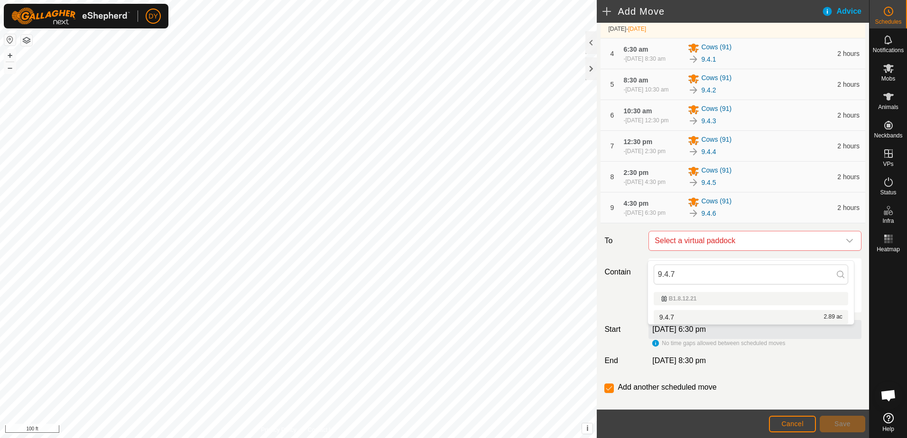
click at [689, 316] on li "9.4.7 2.89 ac" at bounding box center [751, 317] width 194 height 14
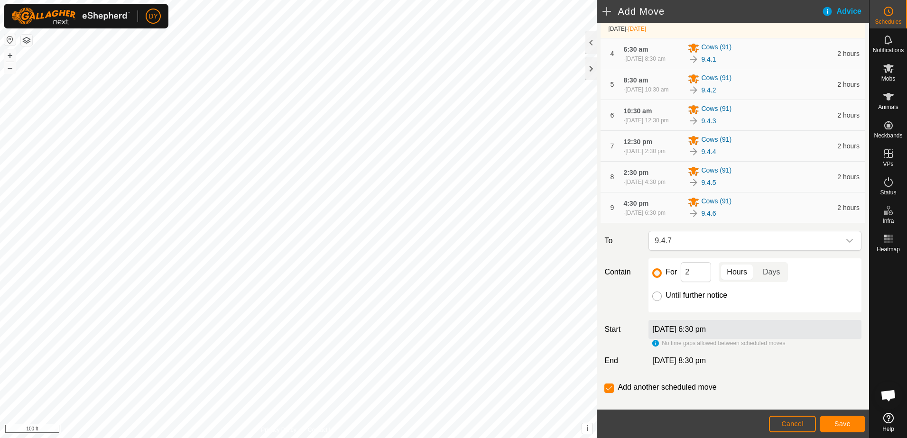
click at [655, 301] on input "Until further notice" at bounding box center [656, 296] width 9 height 9
radio input "true"
checkbox input "false"
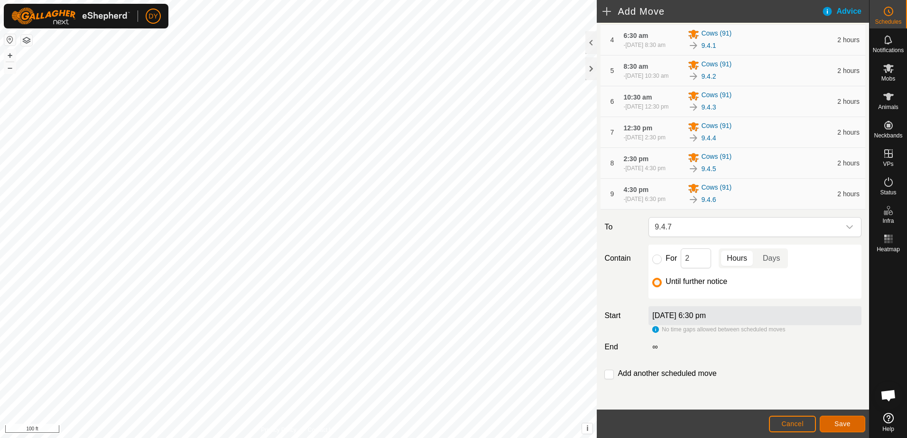
click at [853, 427] on button "Save" at bounding box center [843, 424] width 46 height 17
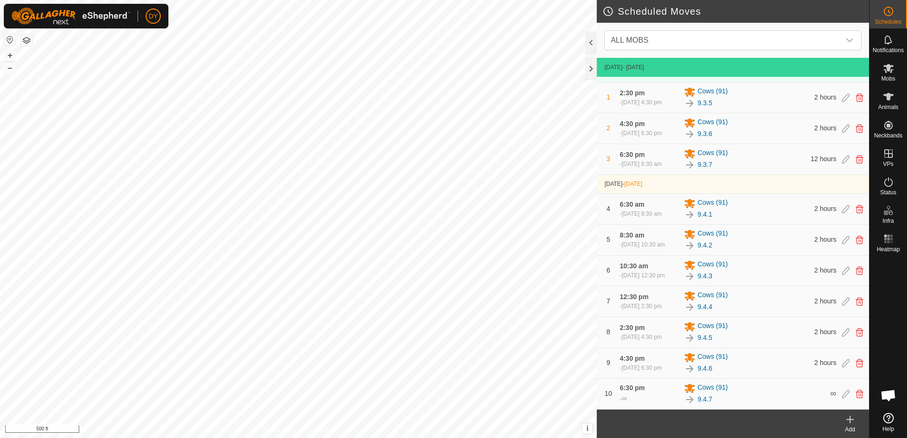
scroll to position [65, 0]
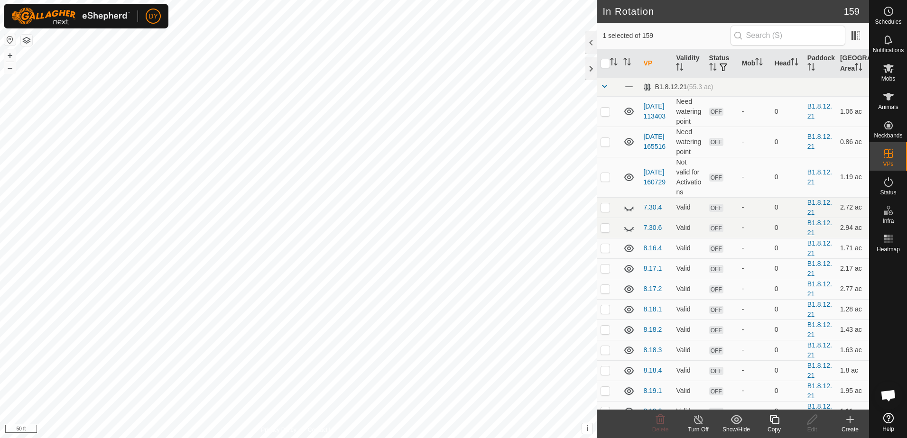
click at [772, 421] on icon at bounding box center [773, 419] width 9 height 9
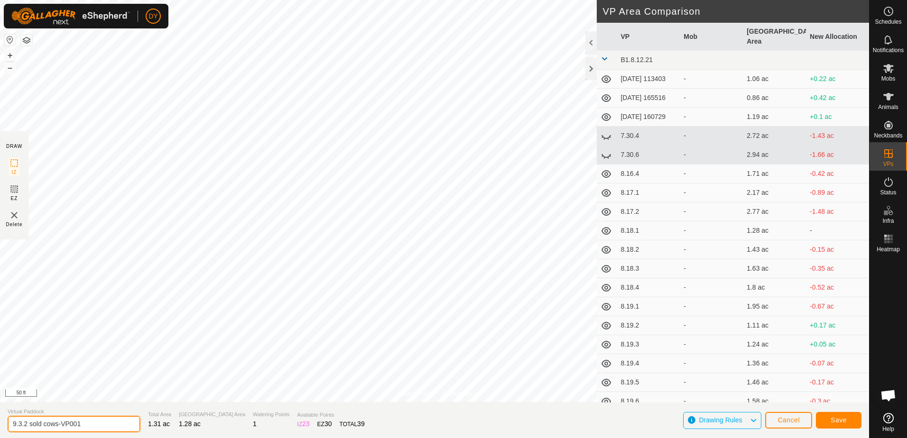
drag, startPoint x: 103, startPoint y: 423, endPoint x: 17, endPoint y: 425, distance: 85.9
click at [17, 425] on input "9.3.2 sold cows-VP001" at bounding box center [74, 424] width 133 height 17
type input "9.4.1 sold cows"
click at [851, 424] on button "Save" at bounding box center [839, 420] width 46 height 17
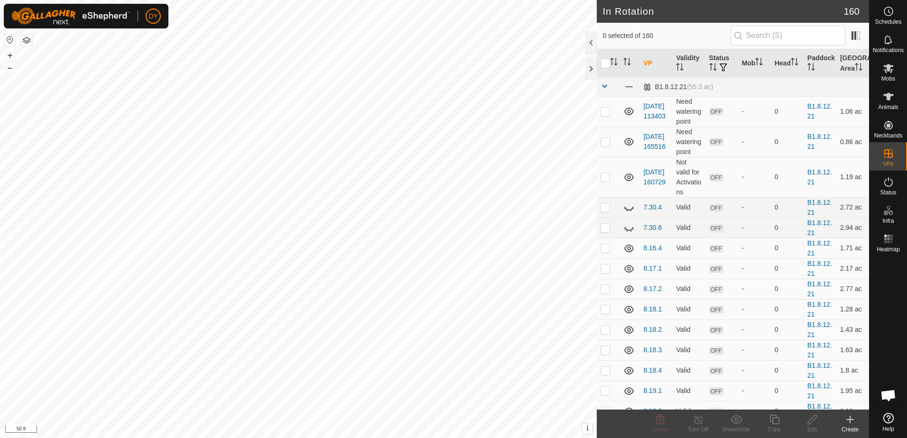
checkbox input "true"
click at [774, 423] on icon at bounding box center [774, 419] width 12 height 11
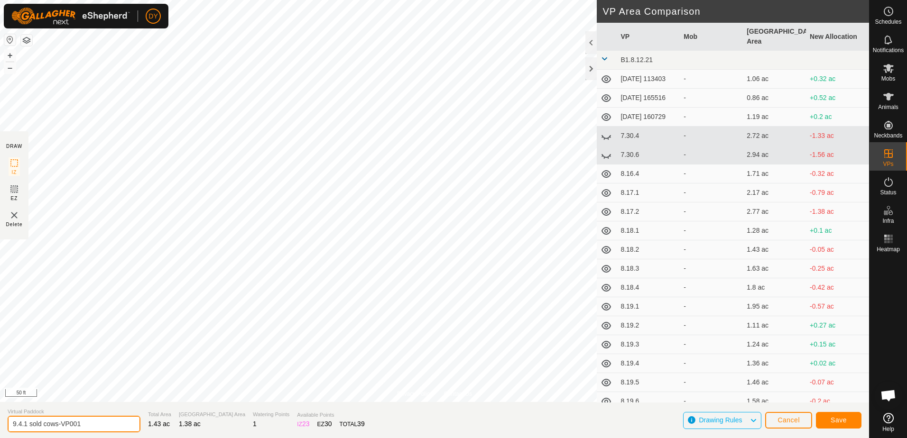
drag, startPoint x: 63, startPoint y: 424, endPoint x: 24, endPoint y: 425, distance: 39.4
click at [24, 425] on input "9.4.1 sold cows-VP001" at bounding box center [74, 424] width 133 height 17
type input "9.4.2 sold cows"
click at [846, 425] on button "Save" at bounding box center [839, 420] width 46 height 17
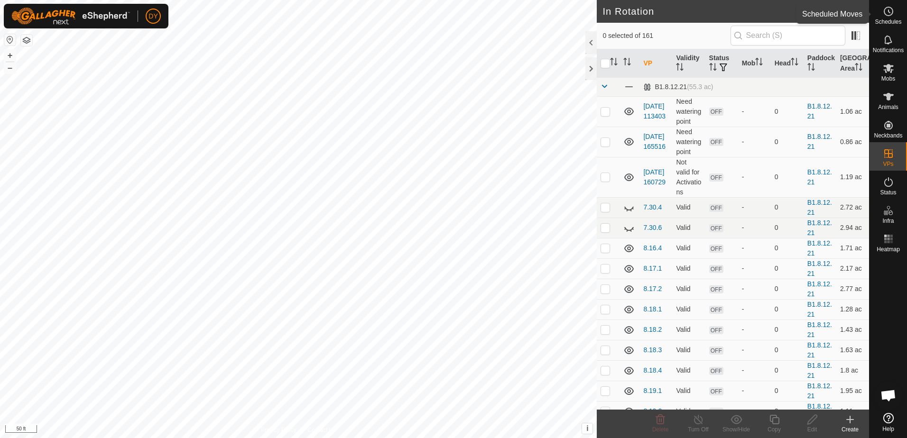
click at [893, 15] on icon at bounding box center [888, 11] width 11 height 11
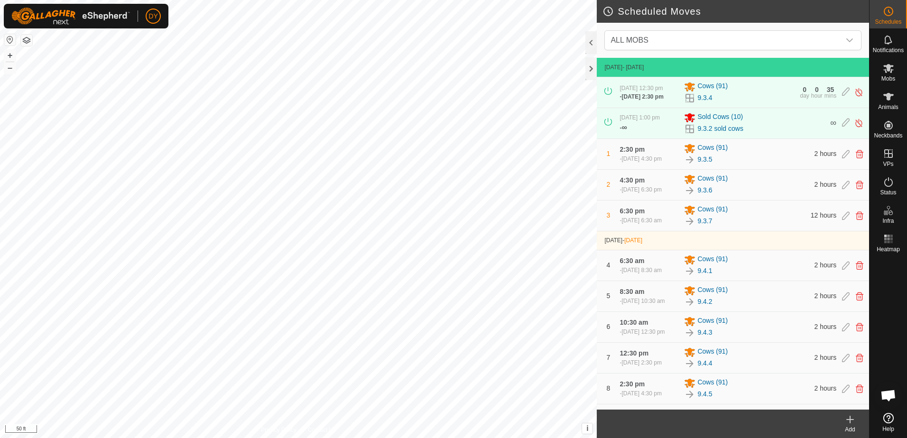
click at [846, 421] on icon at bounding box center [849, 419] width 11 height 11
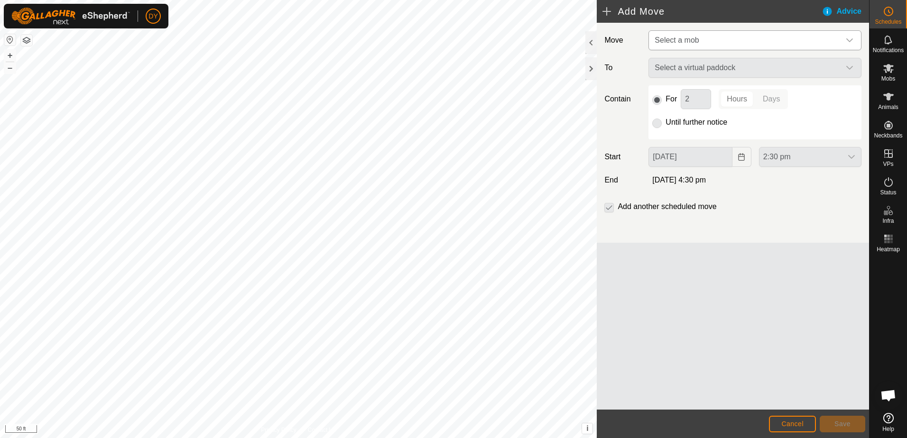
click at [698, 48] on span "Select a mob" at bounding box center [745, 40] width 189 height 19
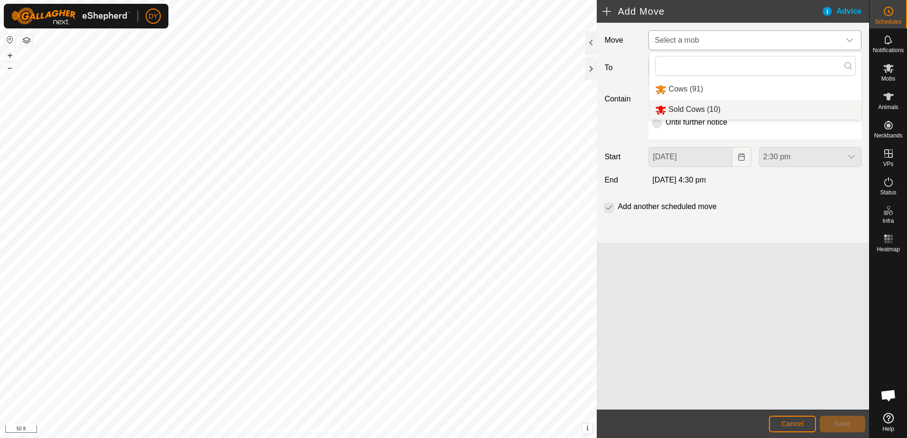
click at [686, 109] on li "Sold Cows (10)" at bounding box center [755, 109] width 212 height 19
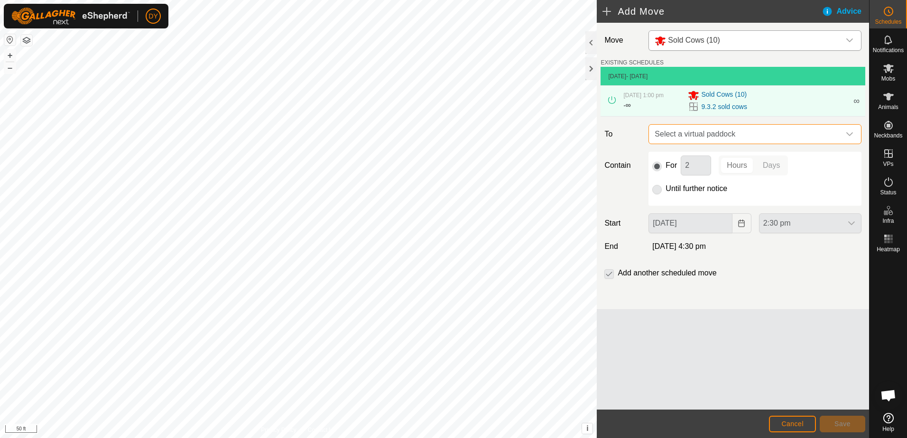
click at [692, 134] on span "Select a virtual paddock" at bounding box center [745, 134] width 189 height 19
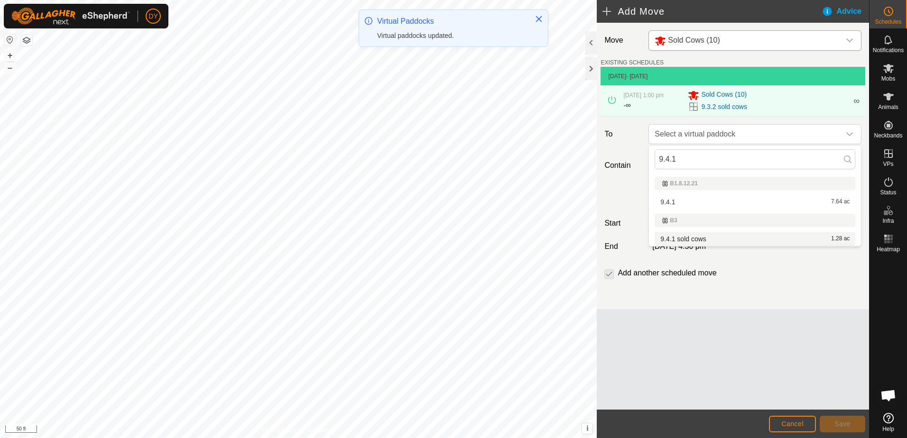
type input "9.4.1"
click at [704, 238] on li "9.4.1 sold cows 1.28 ac" at bounding box center [755, 239] width 201 height 14
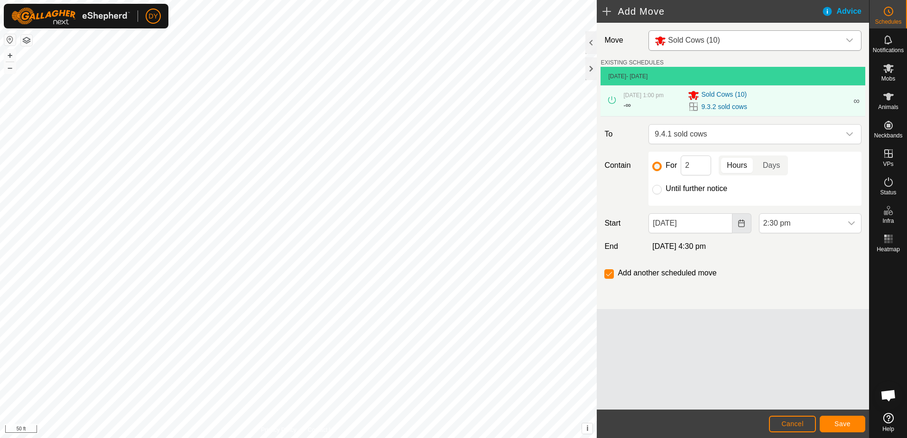
click at [741, 224] on icon "Choose Date" at bounding box center [742, 224] width 8 height 8
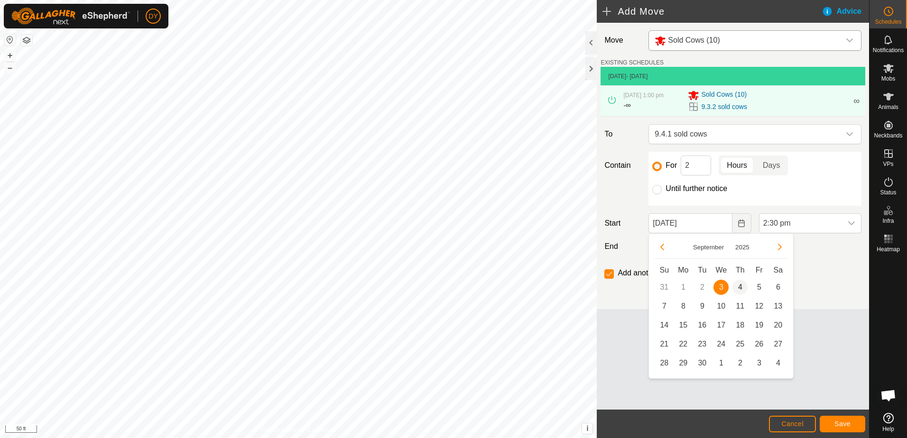
click at [740, 289] on span "4" at bounding box center [739, 287] width 15 height 15
type input "[DATE]"
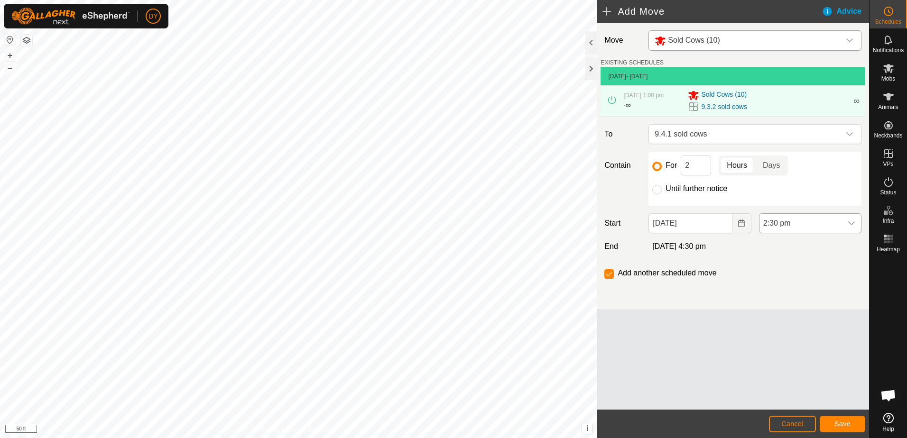
click at [857, 226] on div "dropdown trigger" at bounding box center [851, 223] width 19 height 19
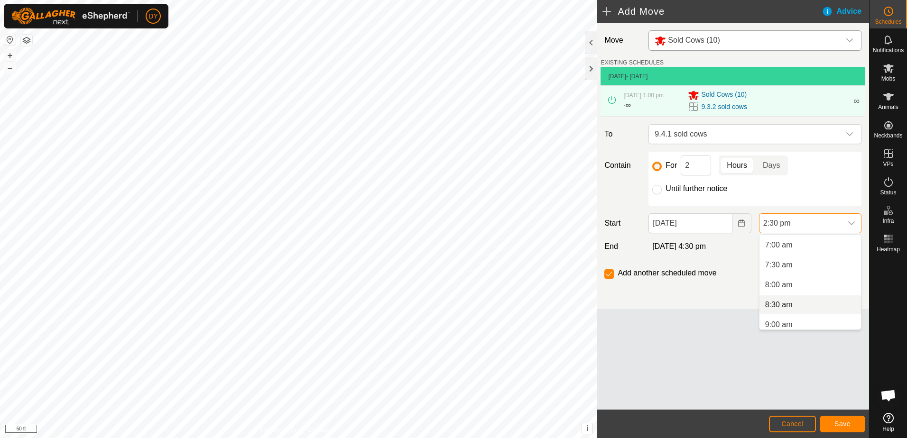
scroll to position [261, 0]
click at [792, 265] on li "7:00 am" at bounding box center [810, 262] width 102 height 19
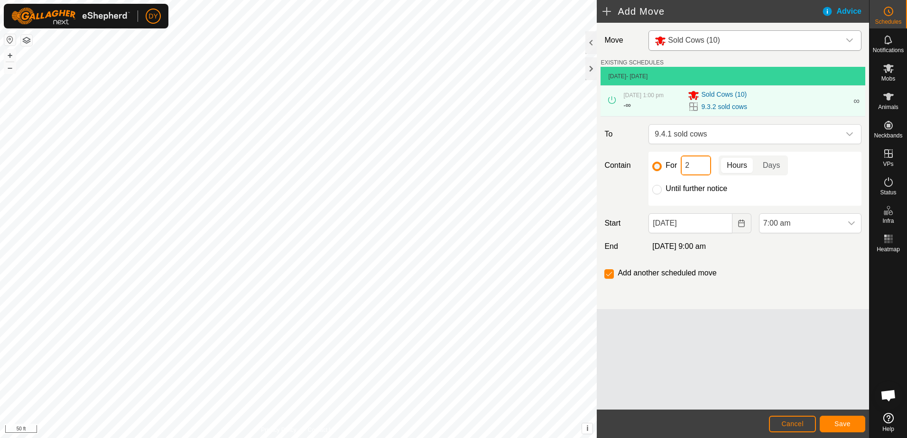
click at [683, 173] on input "2" at bounding box center [696, 166] width 30 height 20
type input "5"
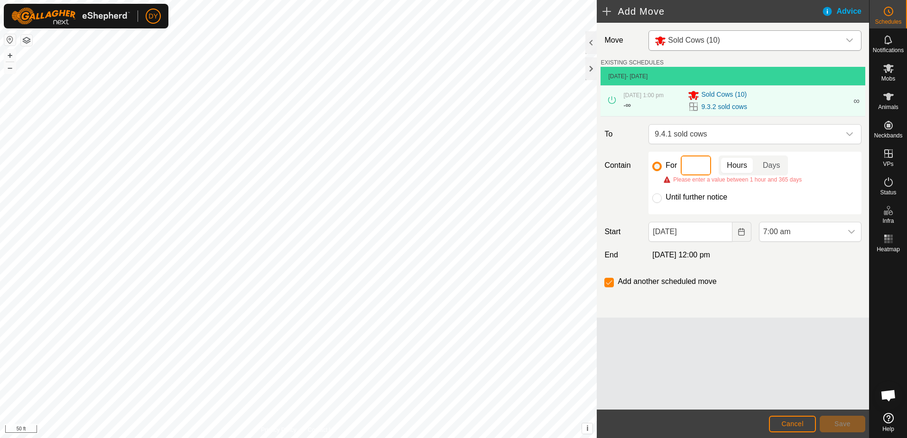
type input "6"
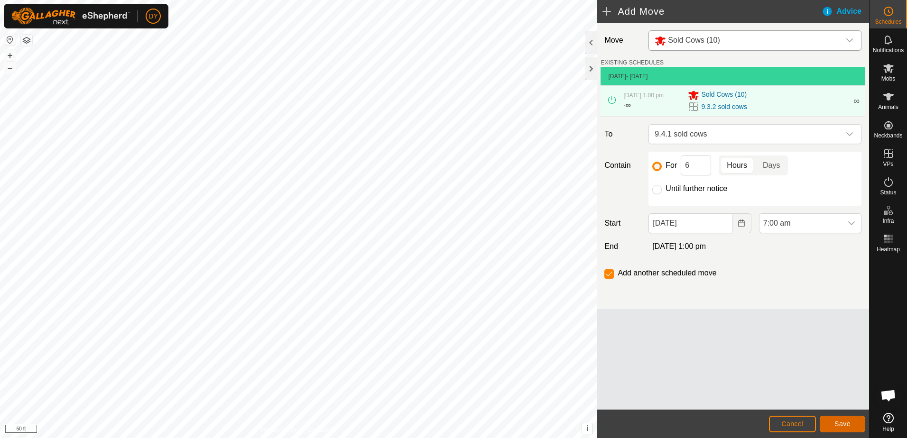
click at [834, 422] on button "Save" at bounding box center [843, 424] width 46 height 17
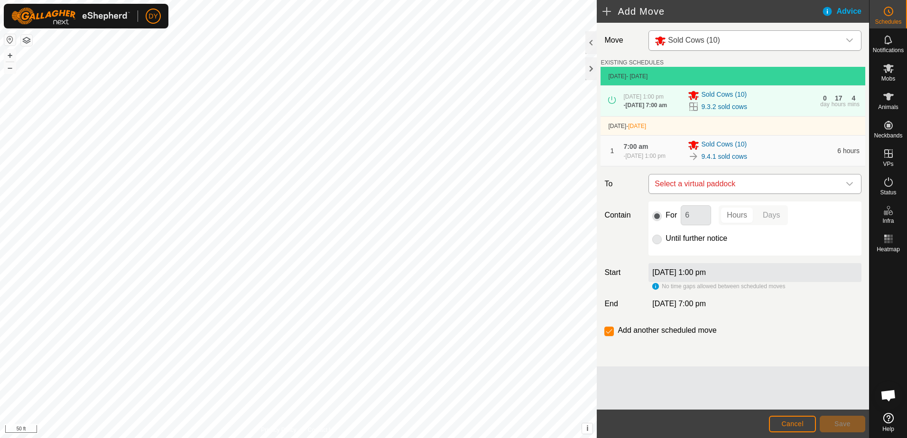
click at [727, 188] on span "Select a virtual paddock" at bounding box center [745, 184] width 189 height 19
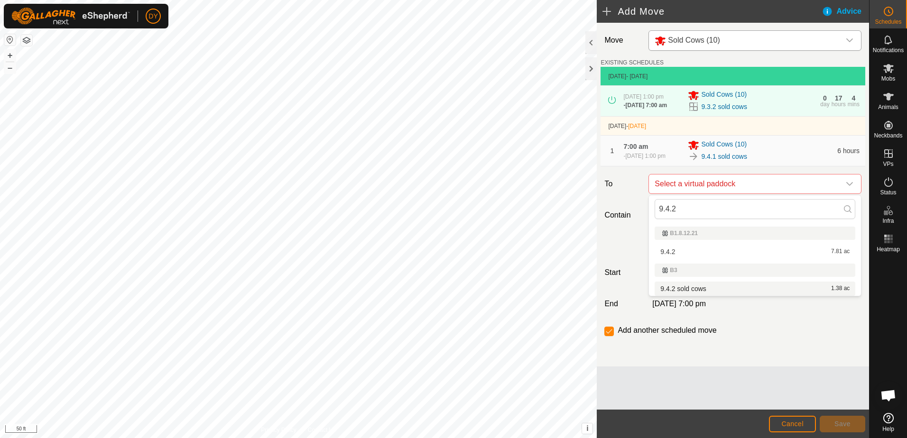
type input "9.4.2"
click at [672, 289] on li "9.4.2 sold cows 1.38 ac" at bounding box center [755, 289] width 201 height 14
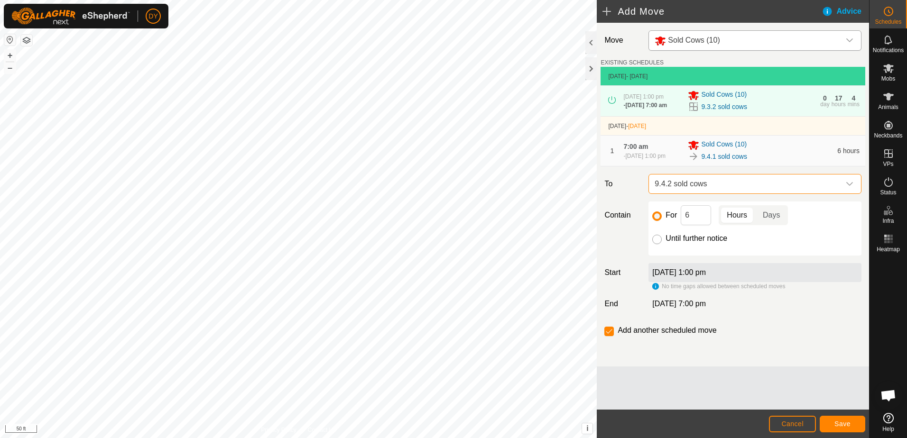
click at [657, 240] on input "Until further notice" at bounding box center [656, 239] width 9 height 9
radio input "true"
checkbox input "false"
click at [844, 424] on span "Save" at bounding box center [842, 424] width 16 height 8
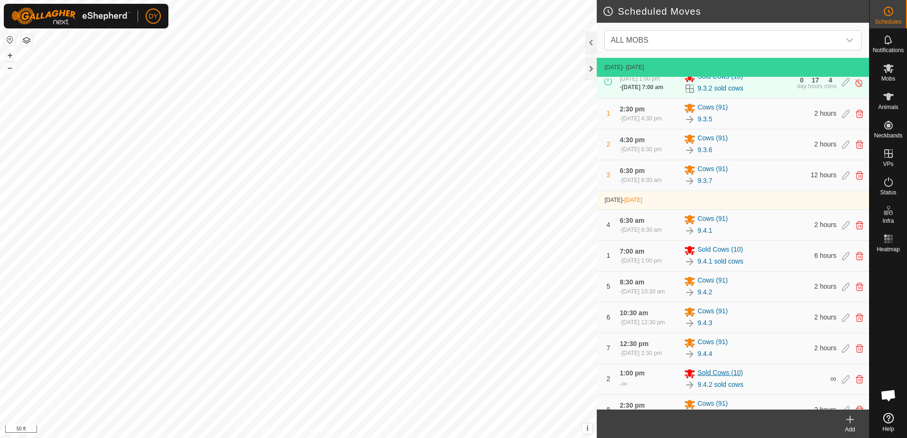
scroll to position [127, 0]
